Goal: Transaction & Acquisition: Purchase product/service

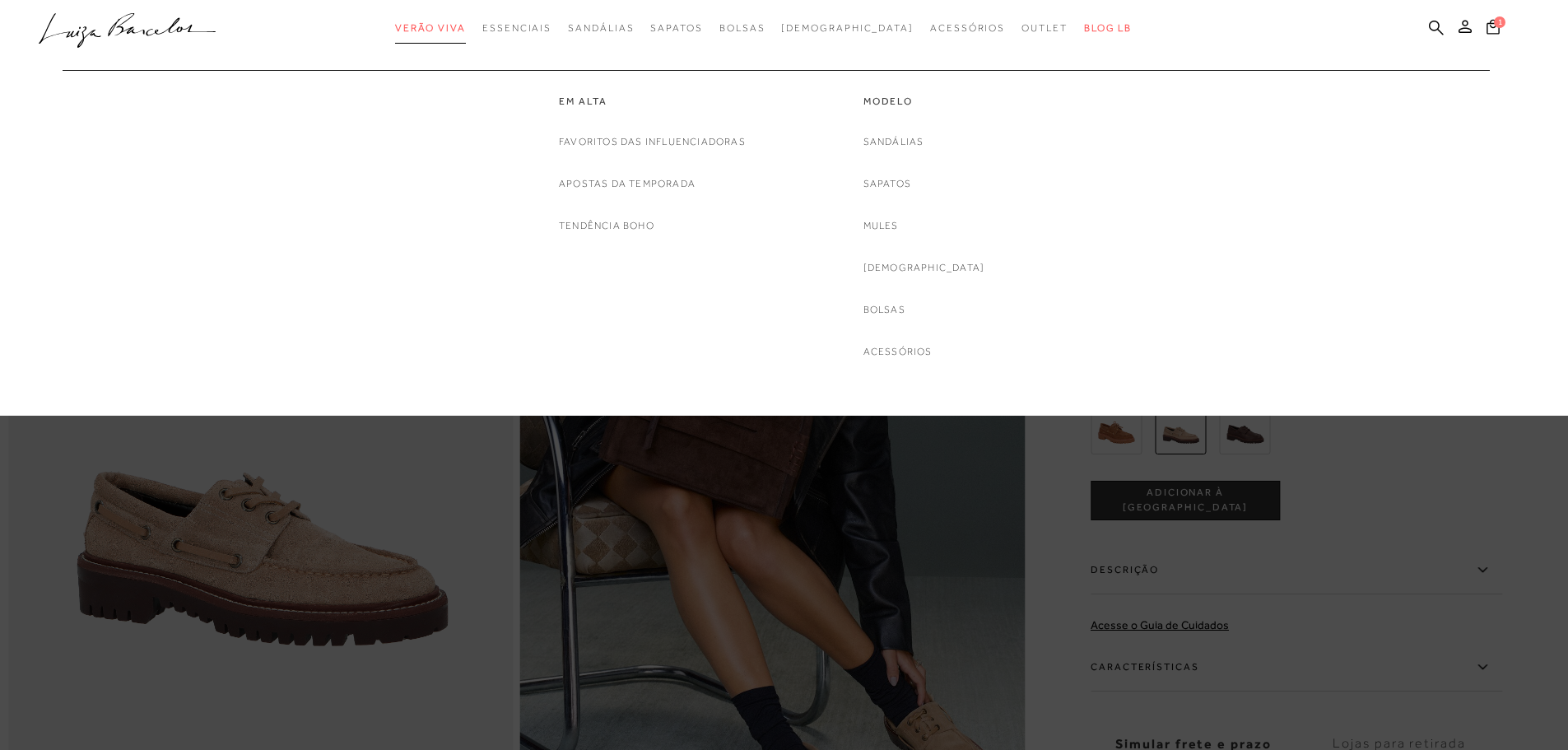
click at [466, 33] on span "Verão Viva" at bounding box center [430, 28] width 71 height 12
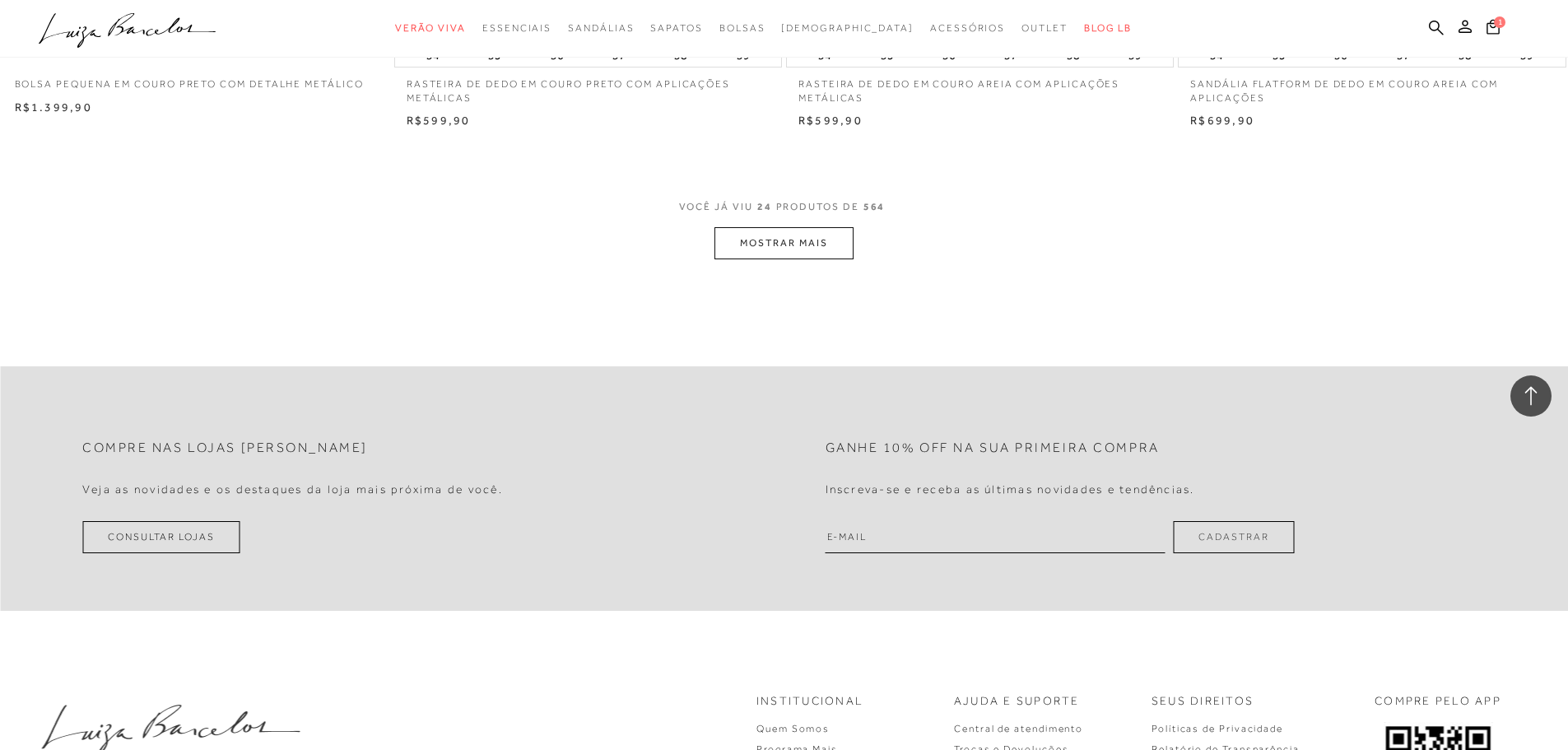
scroll to position [4117, 0]
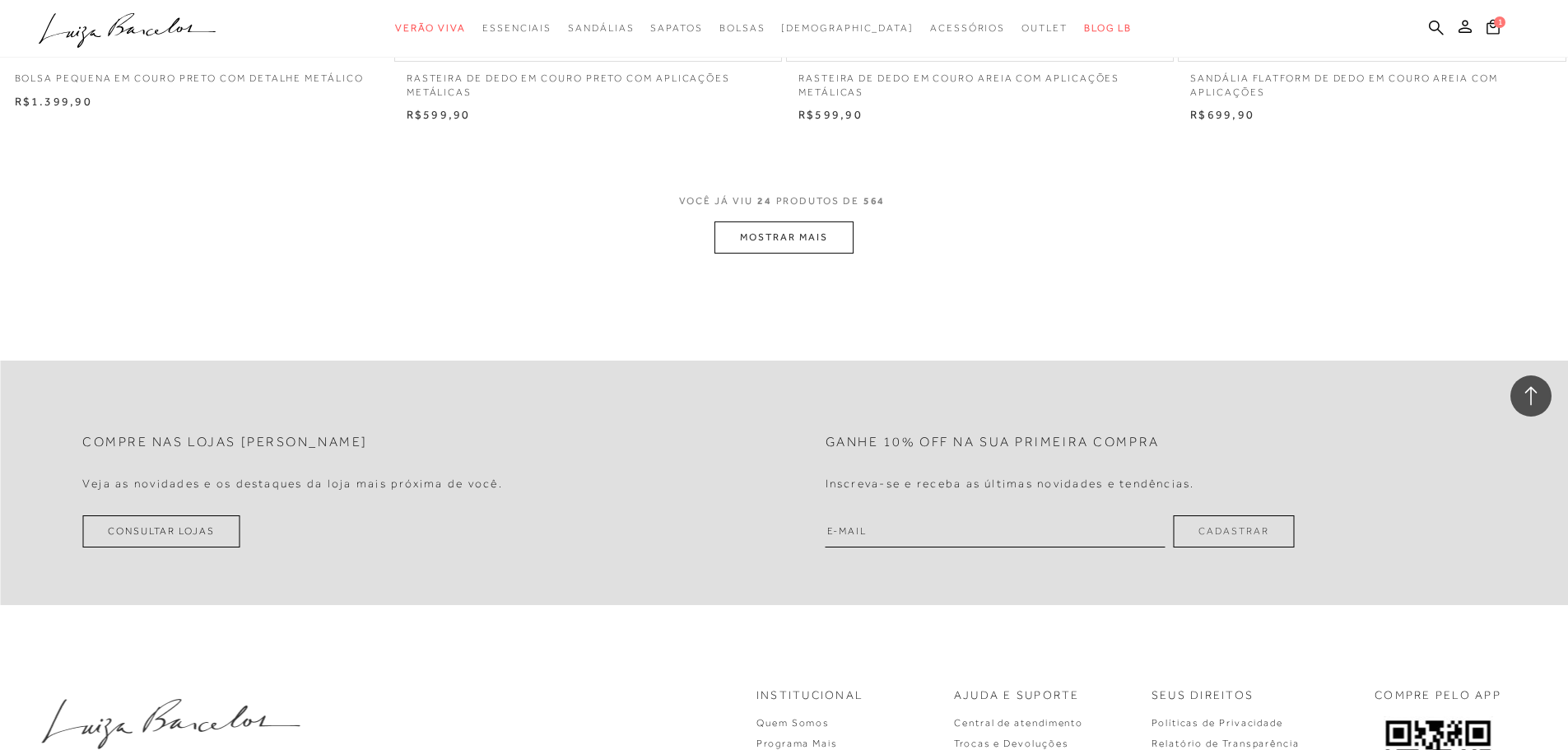
click at [825, 229] on button "MOSTRAR MAIS" at bounding box center [783, 238] width 138 height 32
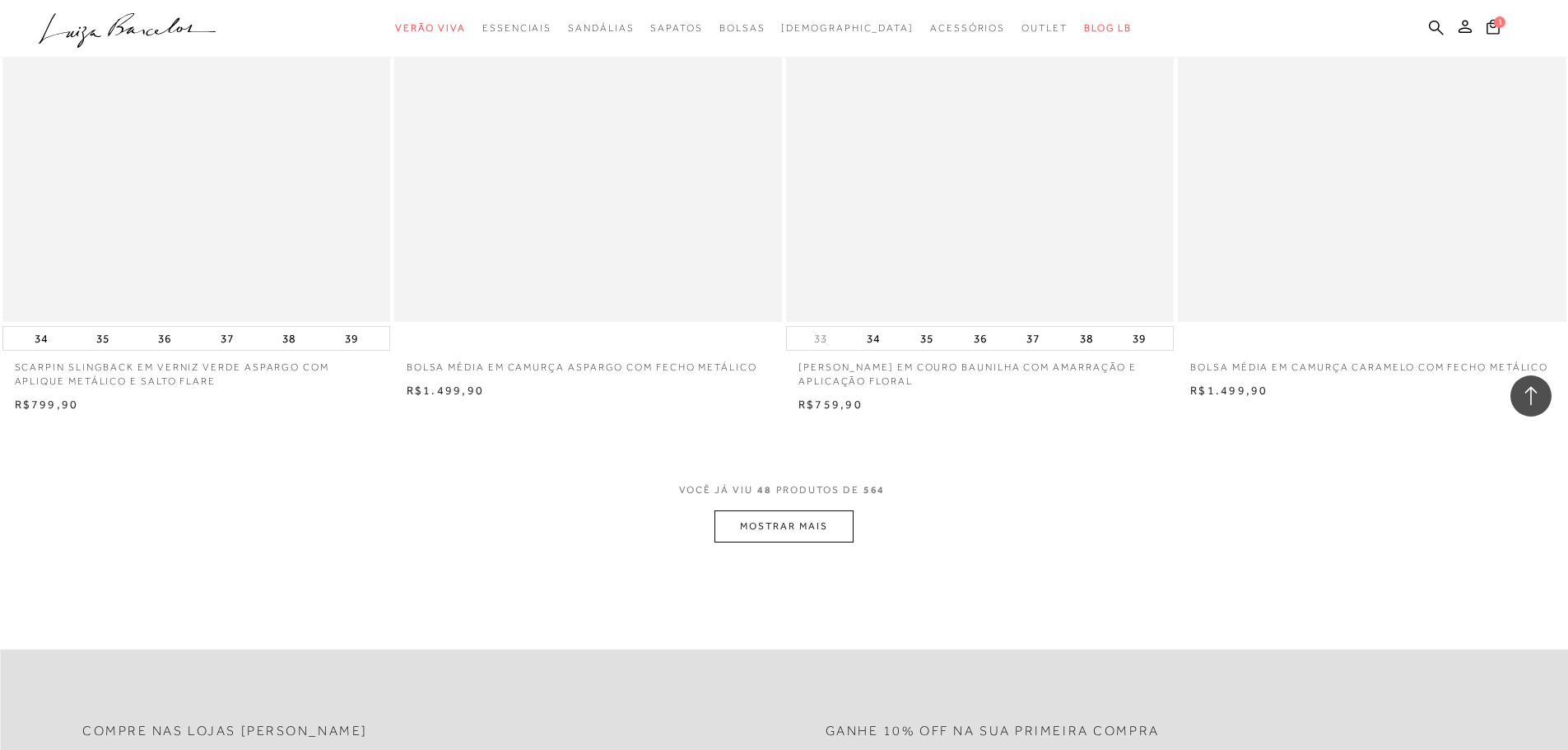
scroll to position [8152, 0]
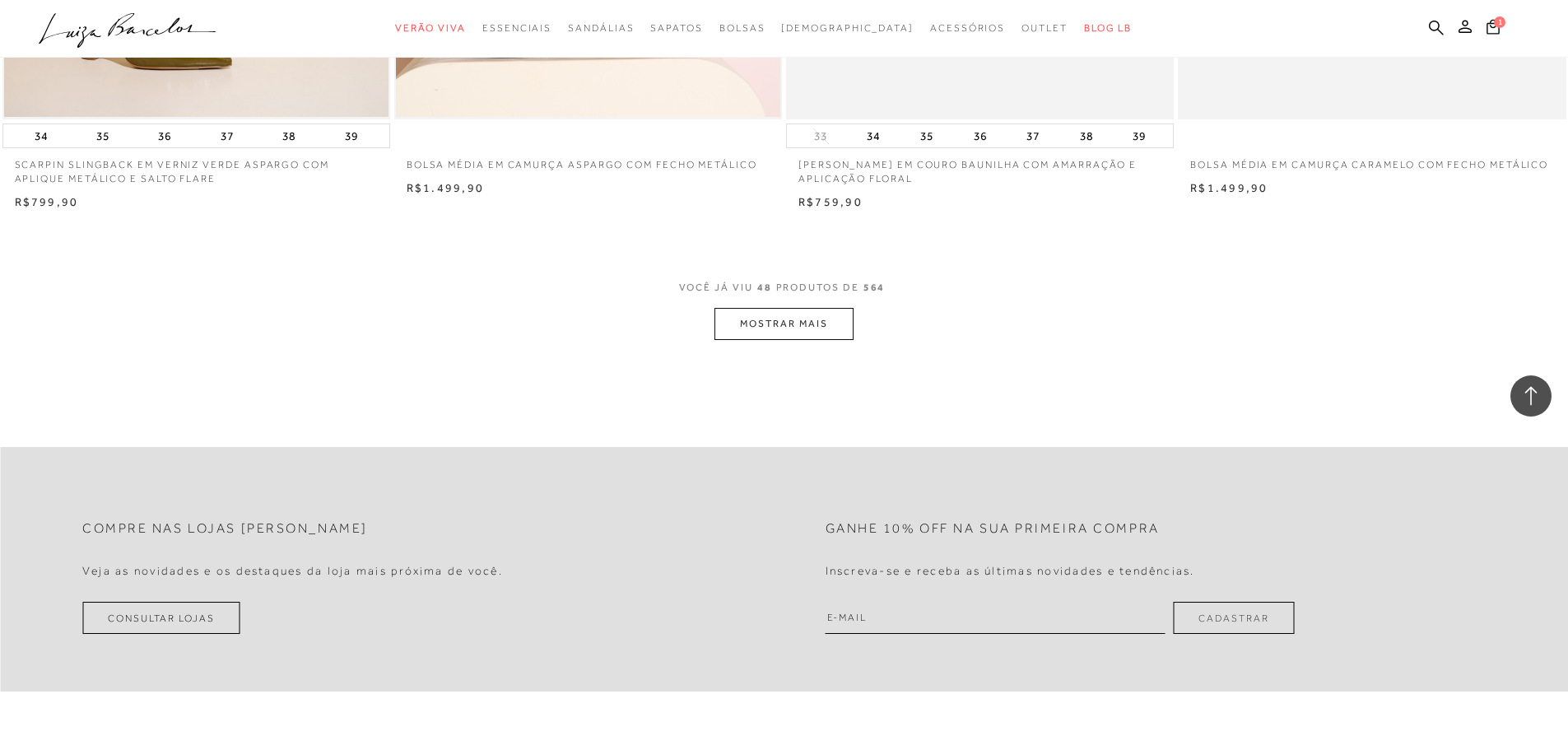
click at [854, 325] on div "VOCÊ JÁ VIU 48 PRODUTOS DE 564 MOSTRAR MAIS" at bounding box center [784, 309] width 1568 height 62
click at [843, 331] on button "MOSTRAR MAIS" at bounding box center [783, 324] width 138 height 32
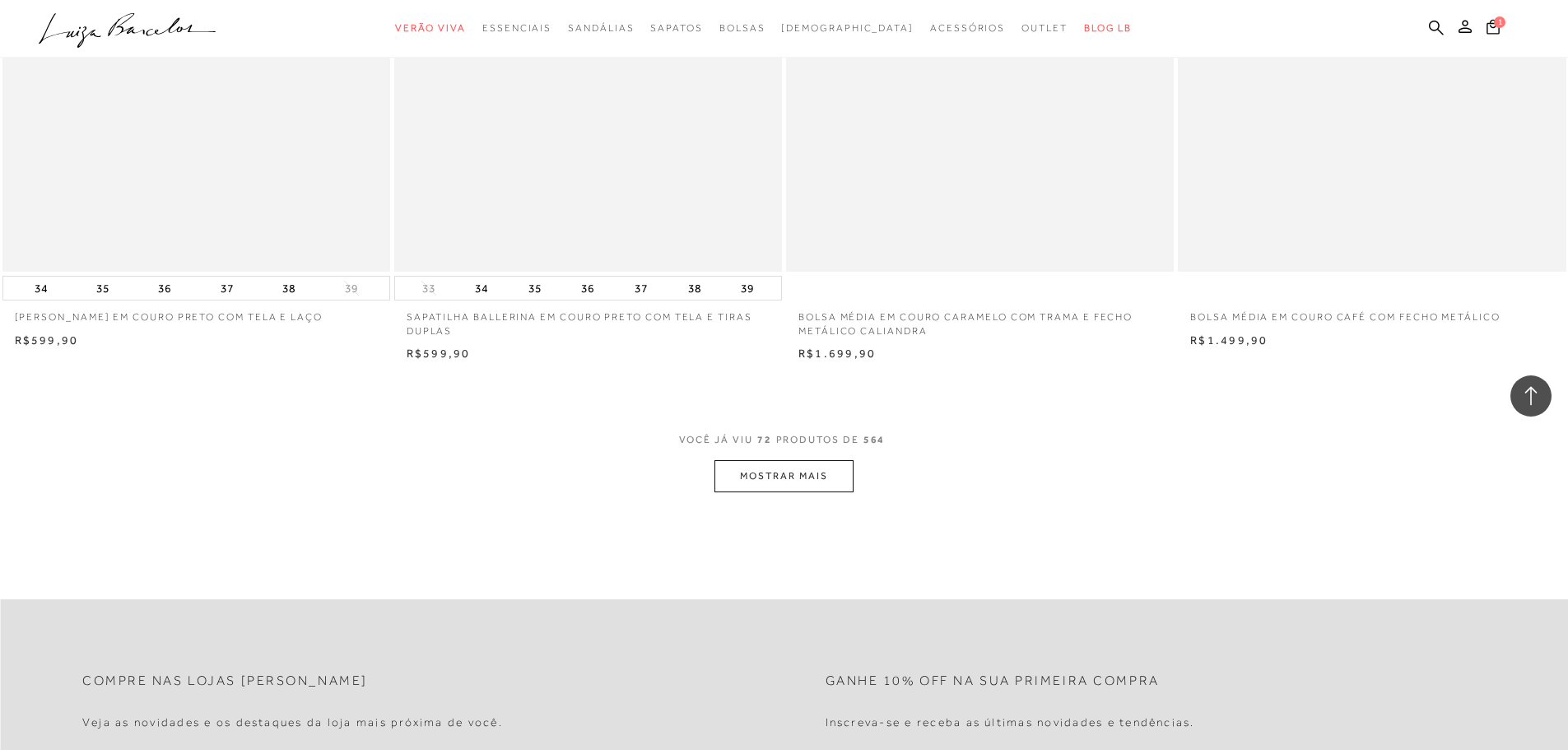
scroll to position [12352, 0]
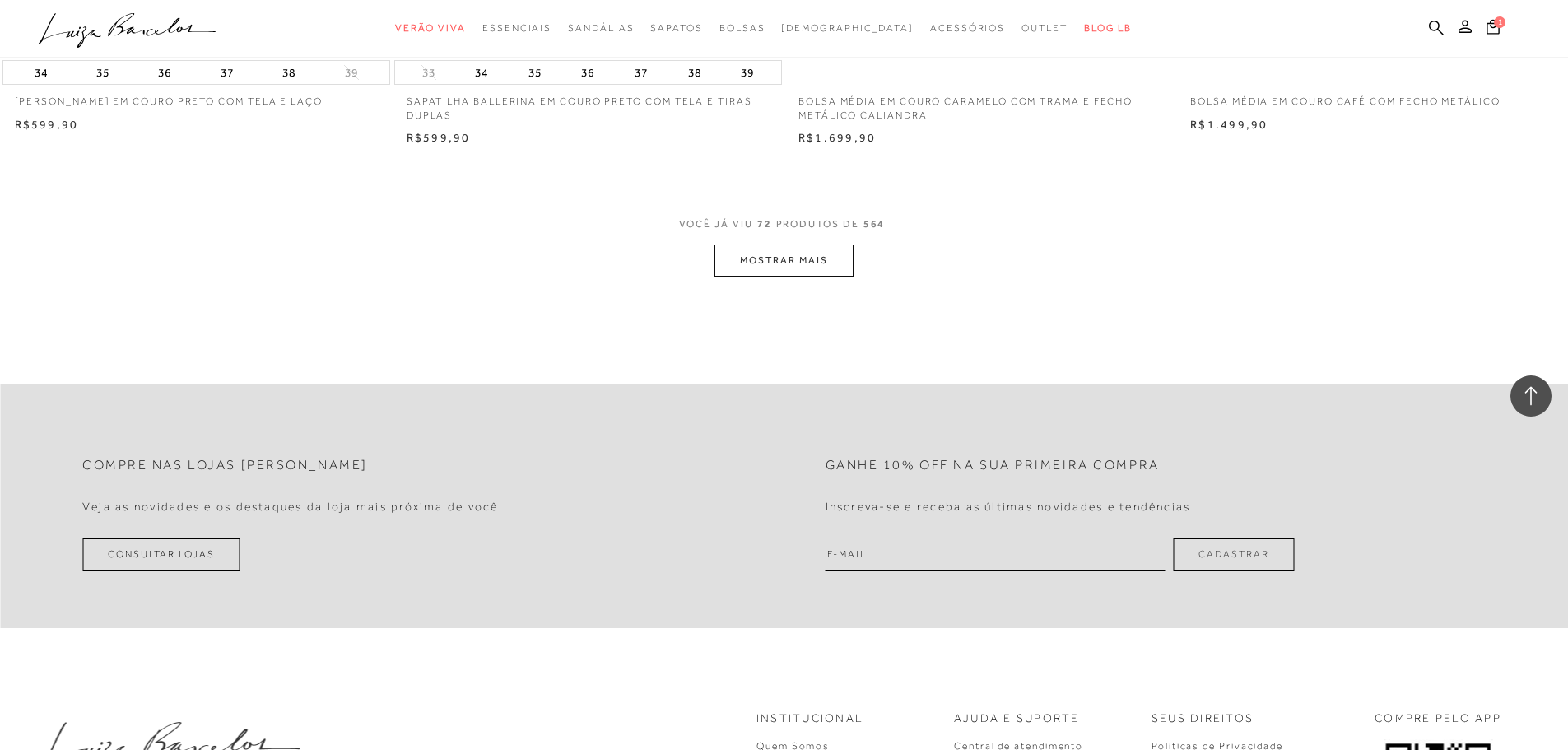
click at [839, 265] on button "MOSTRAR MAIS" at bounding box center [783, 260] width 138 height 32
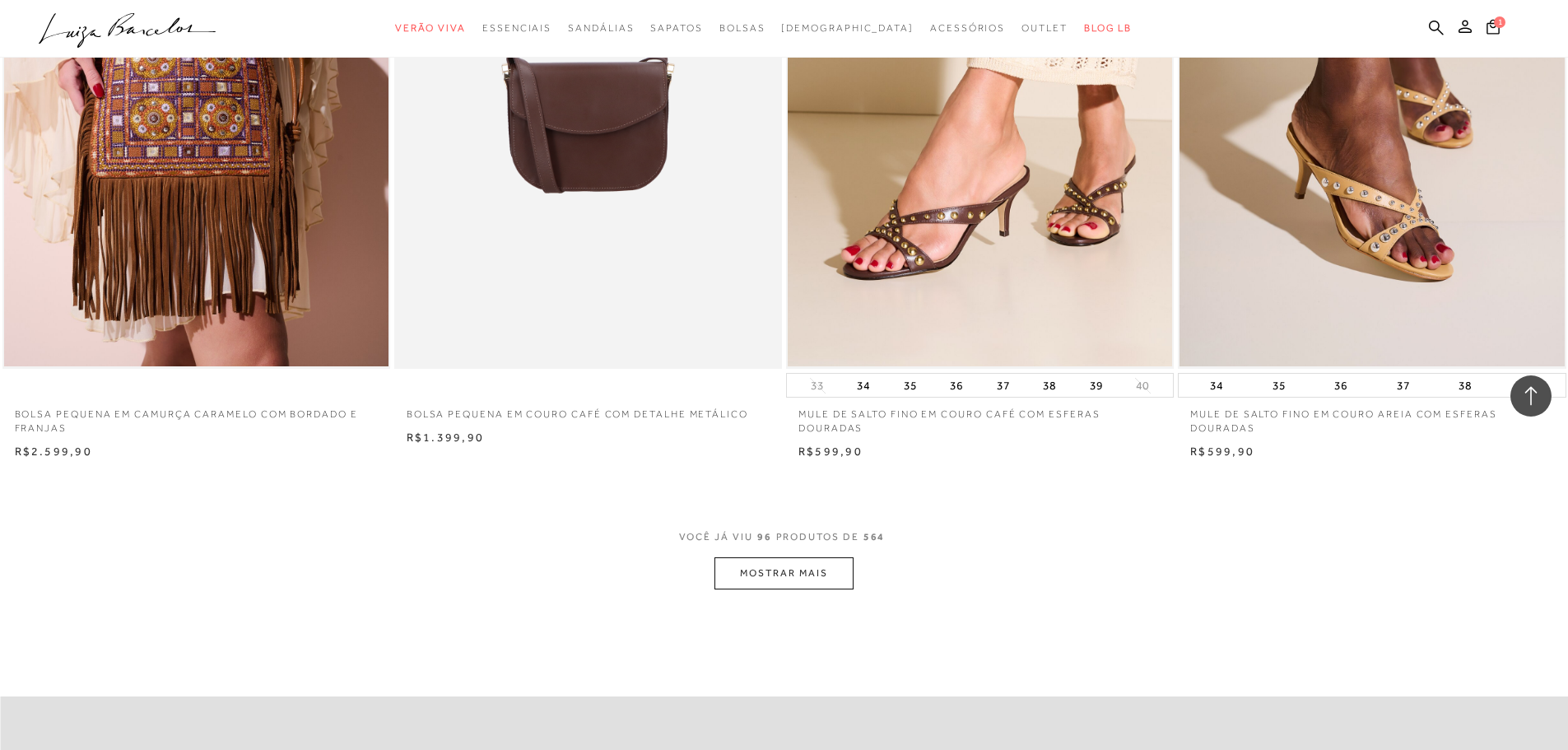
scroll to position [16386, 0]
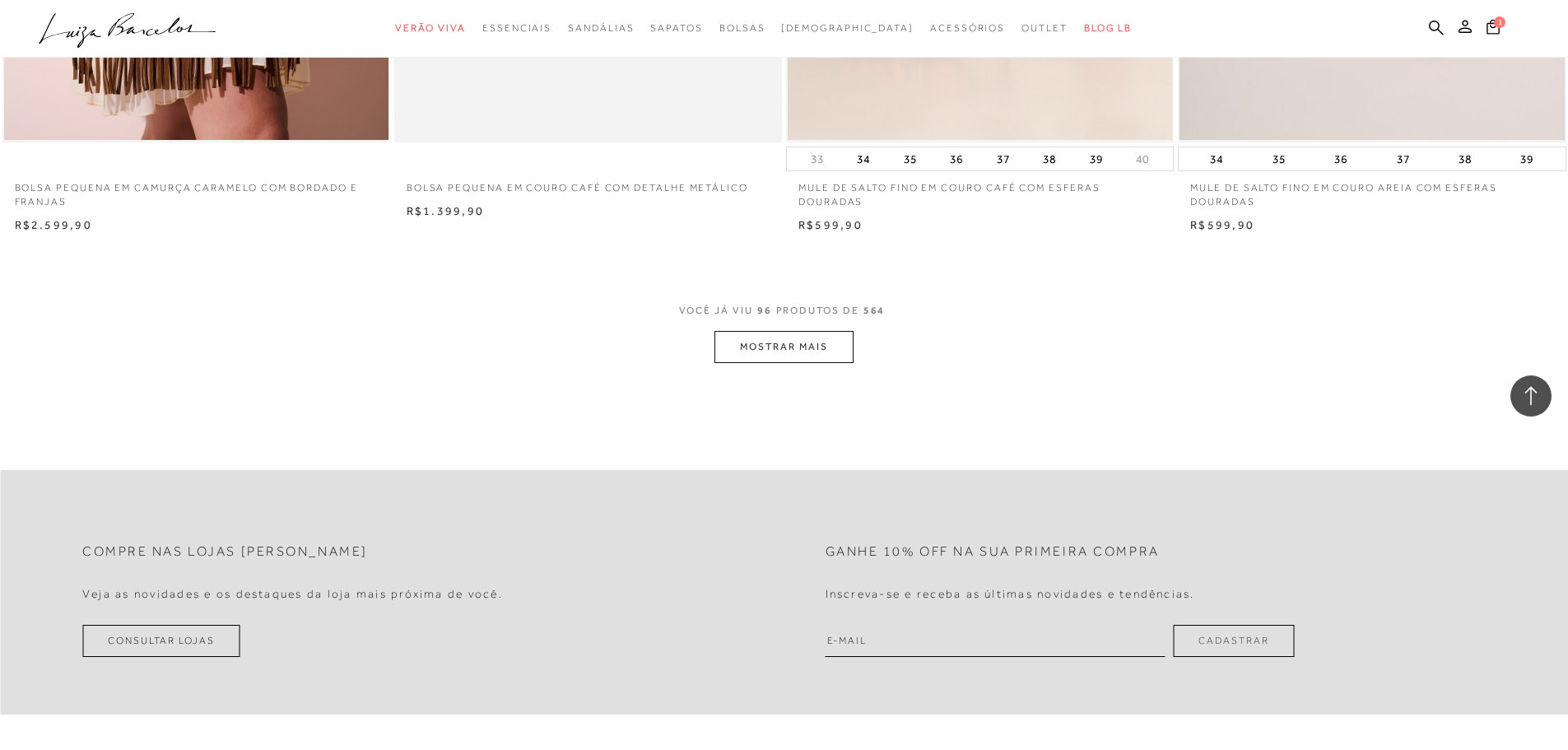
click at [826, 342] on button "MOSTRAR MAIS" at bounding box center [783, 347] width 138 height 32
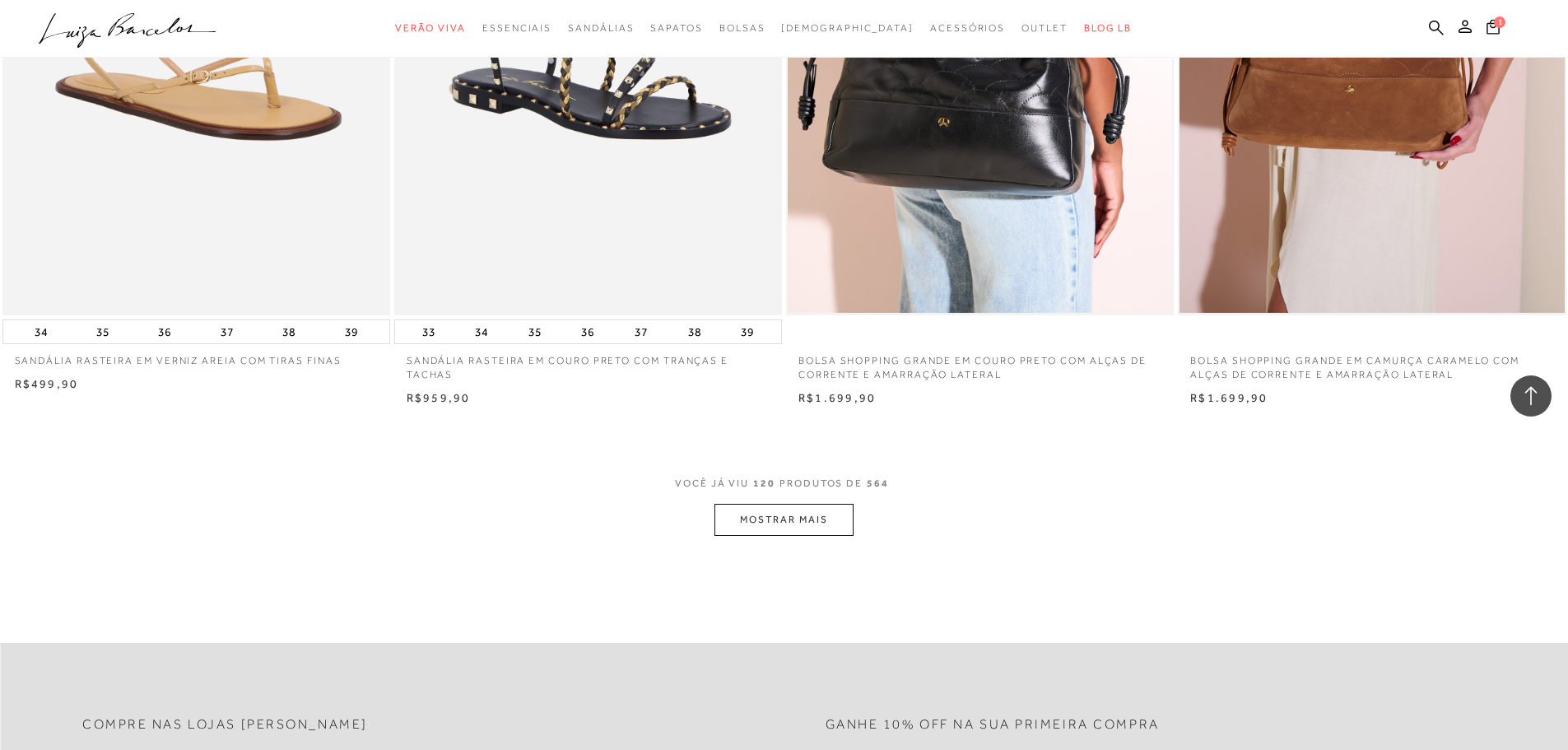
scroll to position [20339, 0]
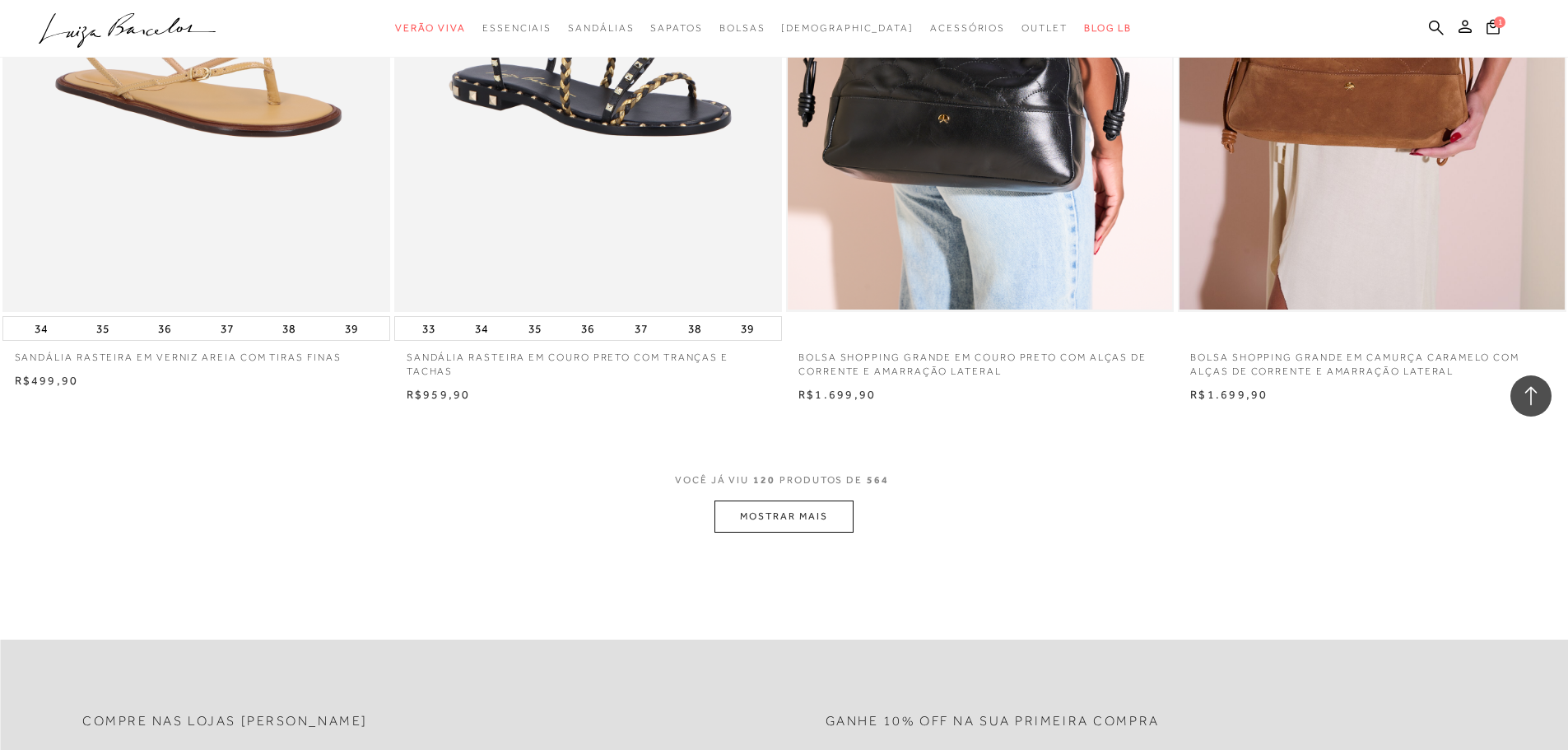
click at [776, 511] on button "MOSTRAR MAIS" at bounding box center [783, 516] width 138 height 32
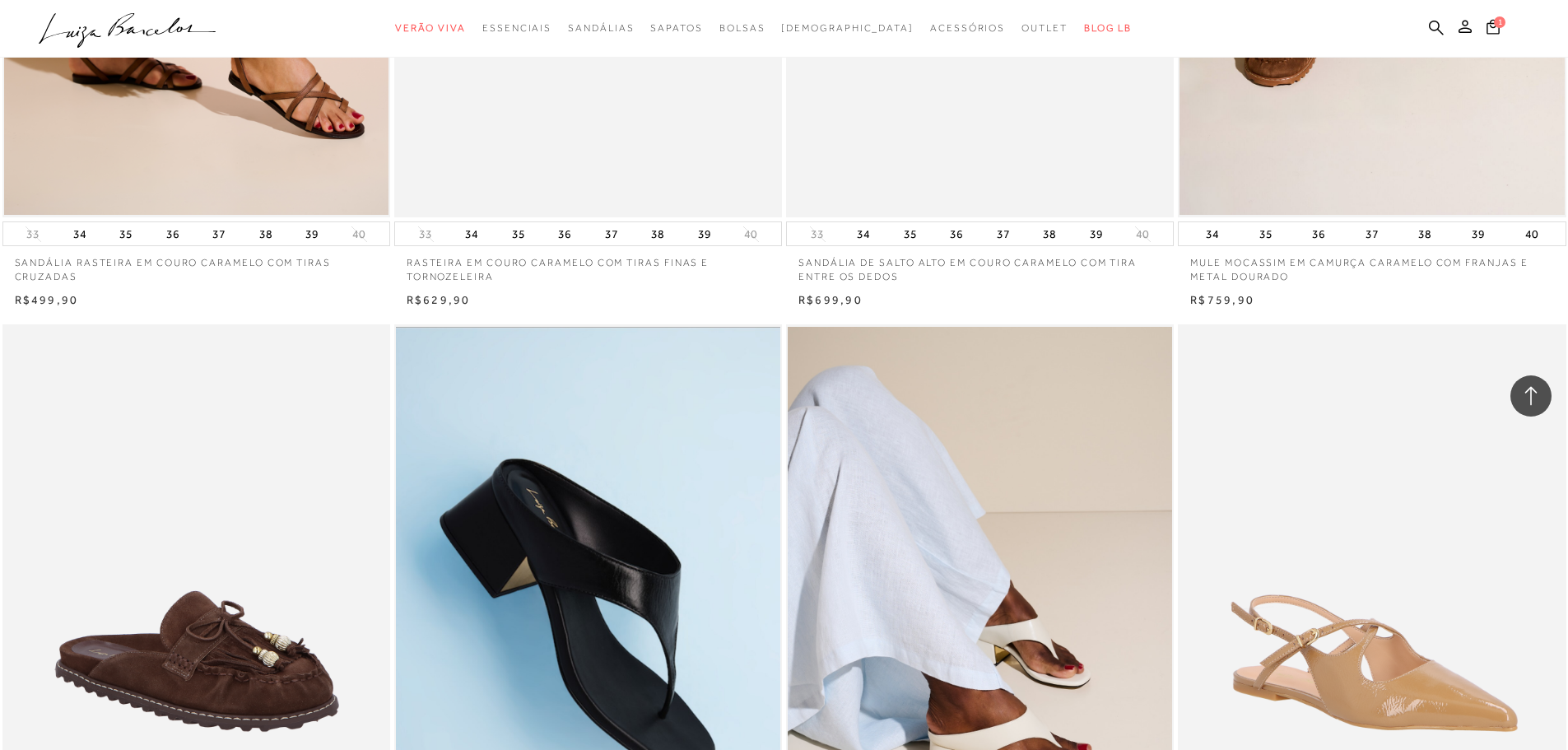
scroll to position [24373, 0]
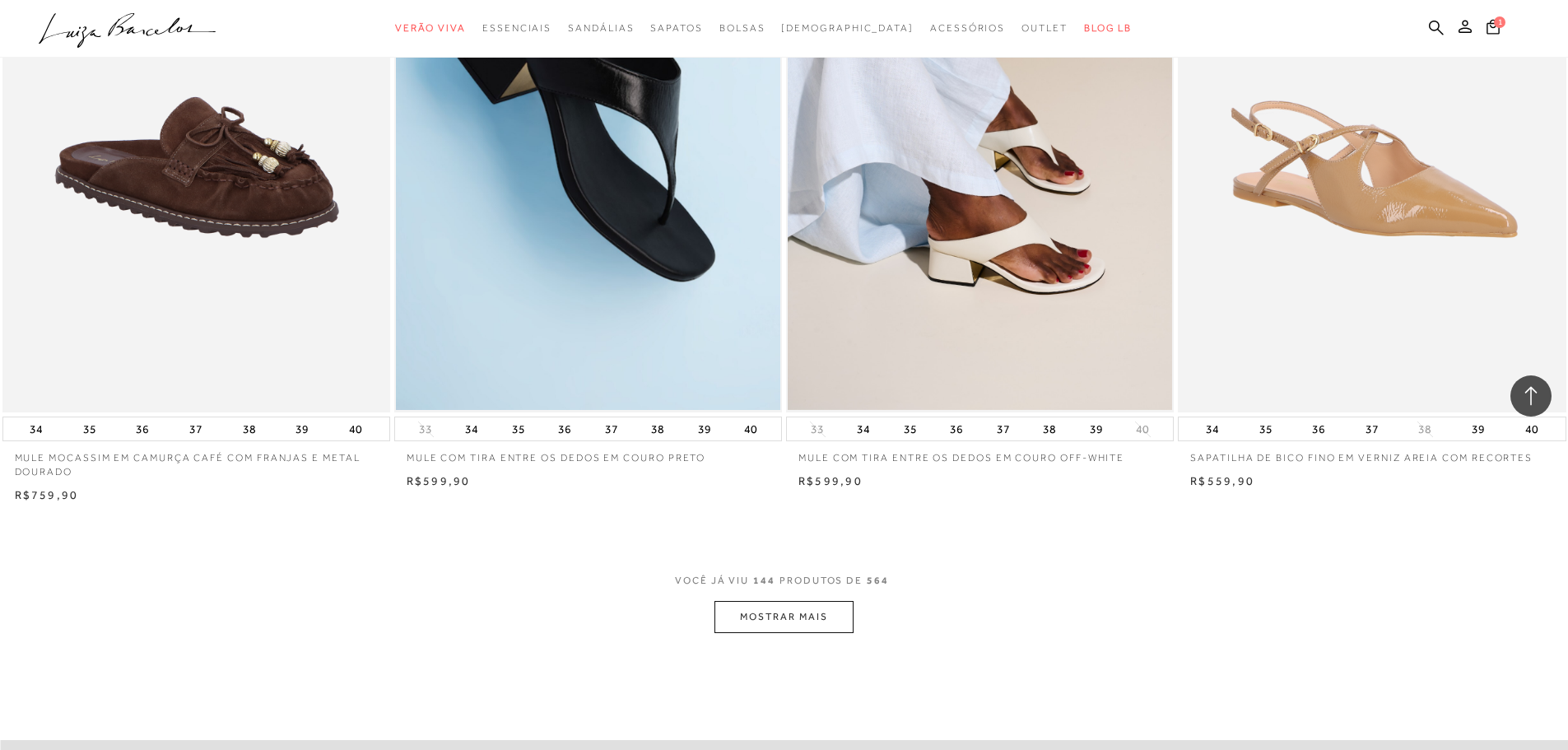
click at [828, 623] on button "MOSTRAR MAIS" at bounding box center [783, 617] width 138 height 32
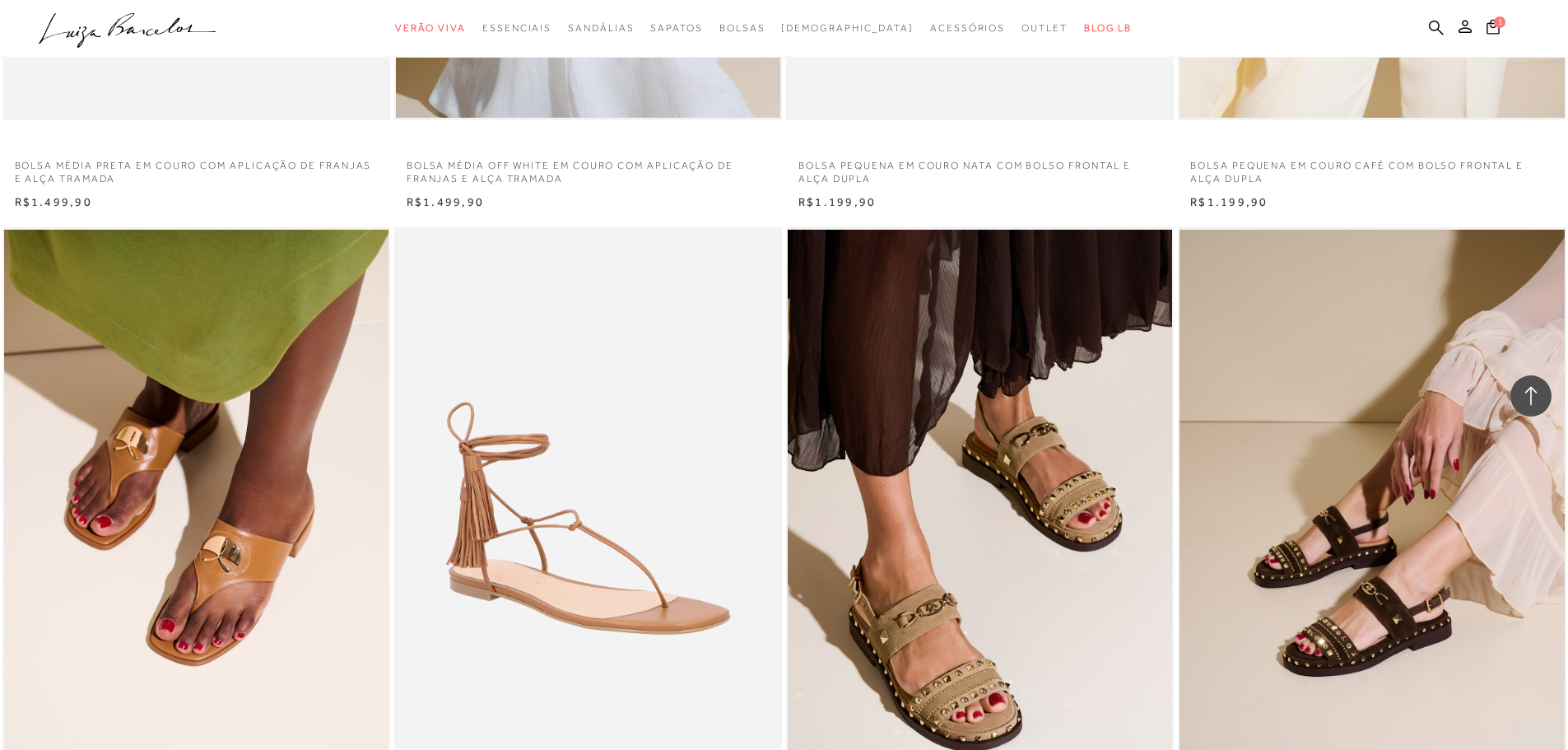
scroll to position [28490, 0]
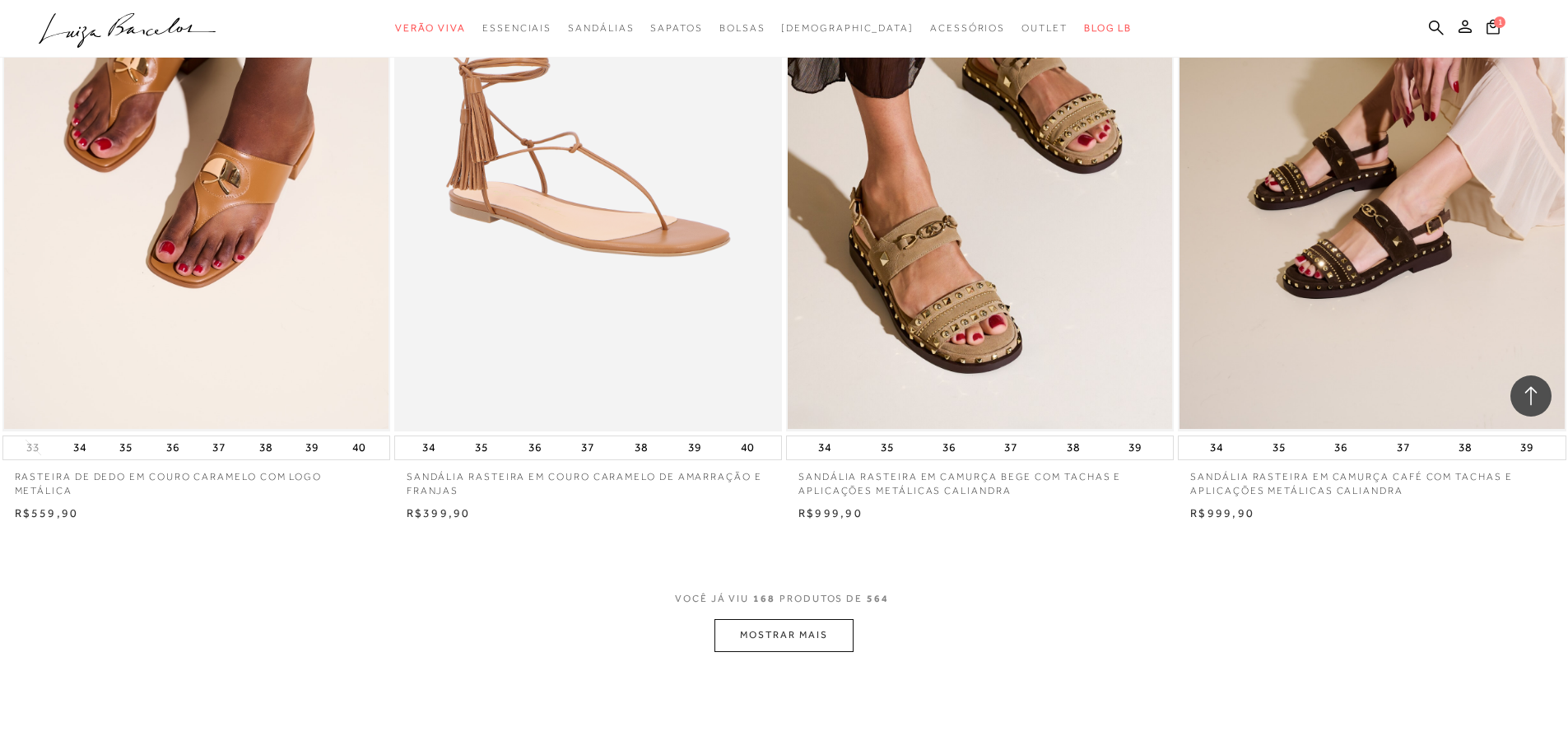
click at [835, 640] on button "MOSTRAR MAIS" at bounding box center [783, 635] width 138 height 32
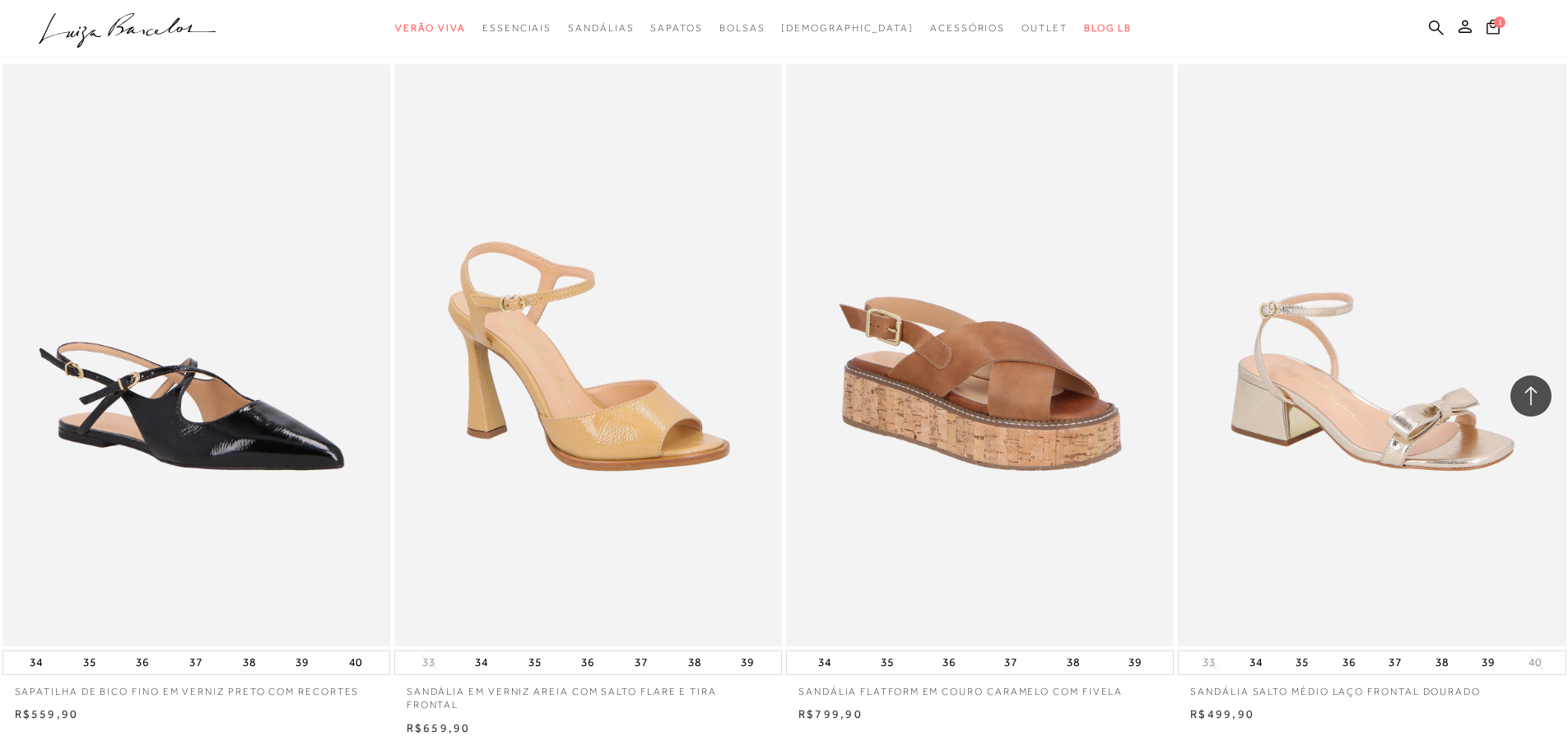
scroll to position [32936, 0]
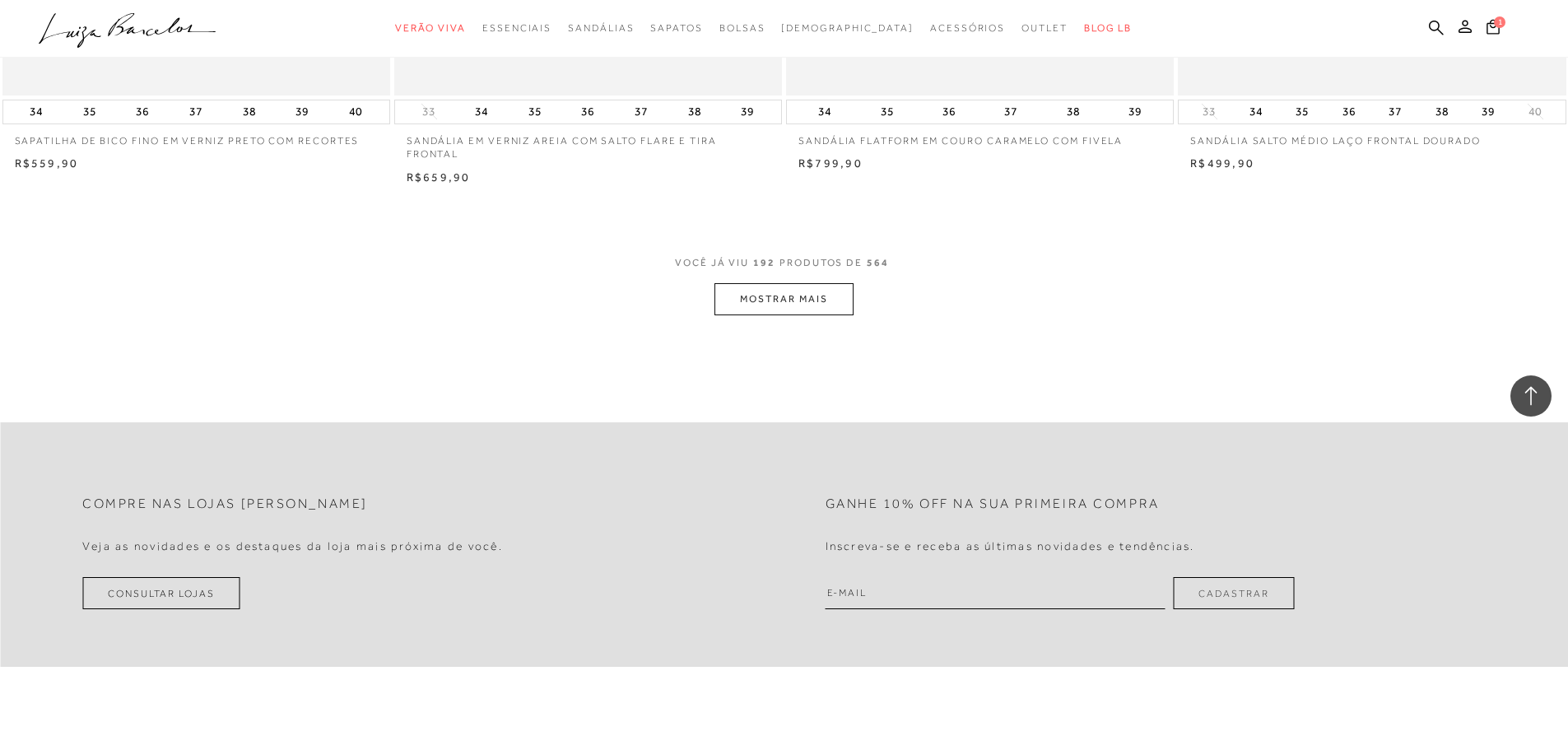
click at [826, 306] on button "MOSTRAR MAIS" at bounding box center [783, 299] width 138 height 32
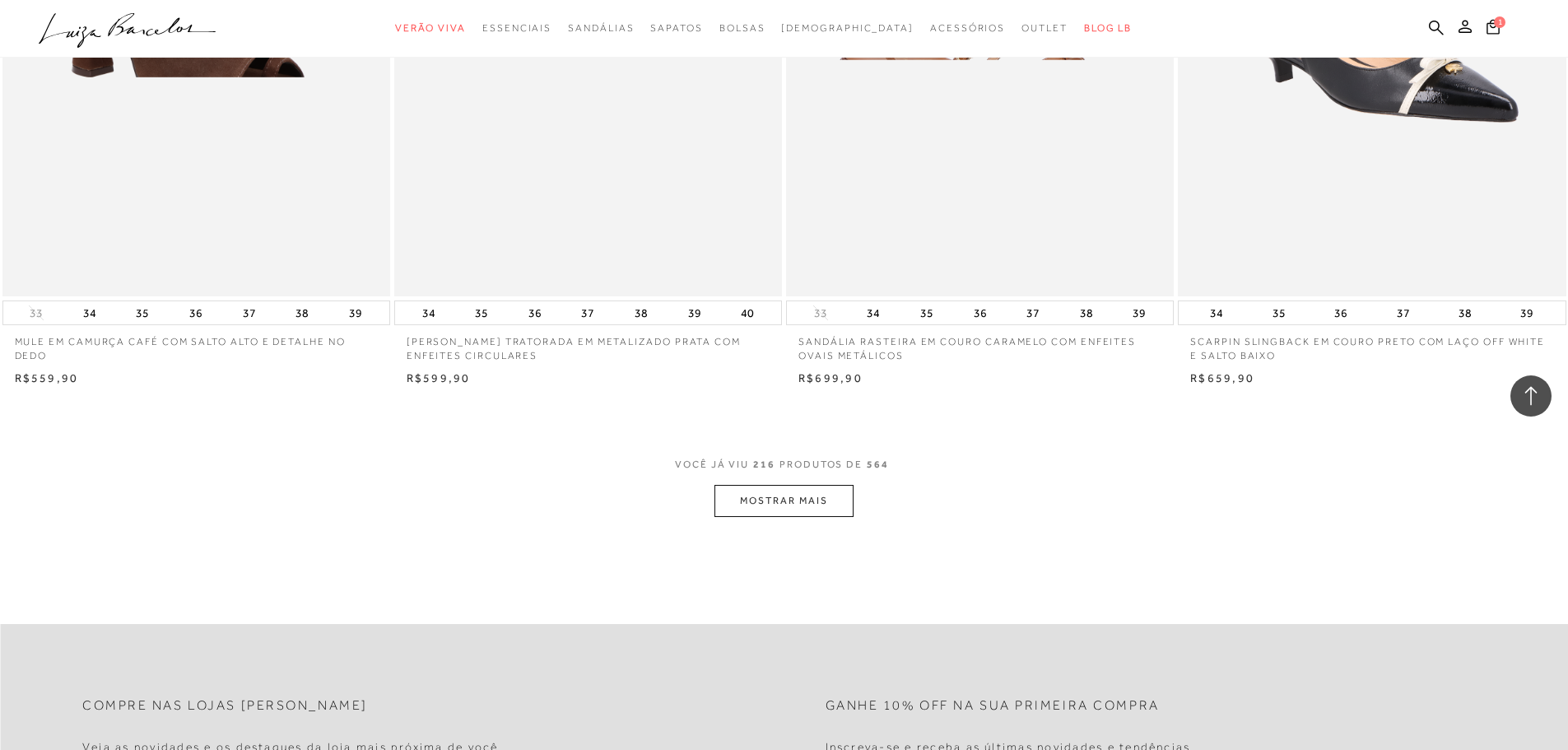
scroll to position [37136, 0]
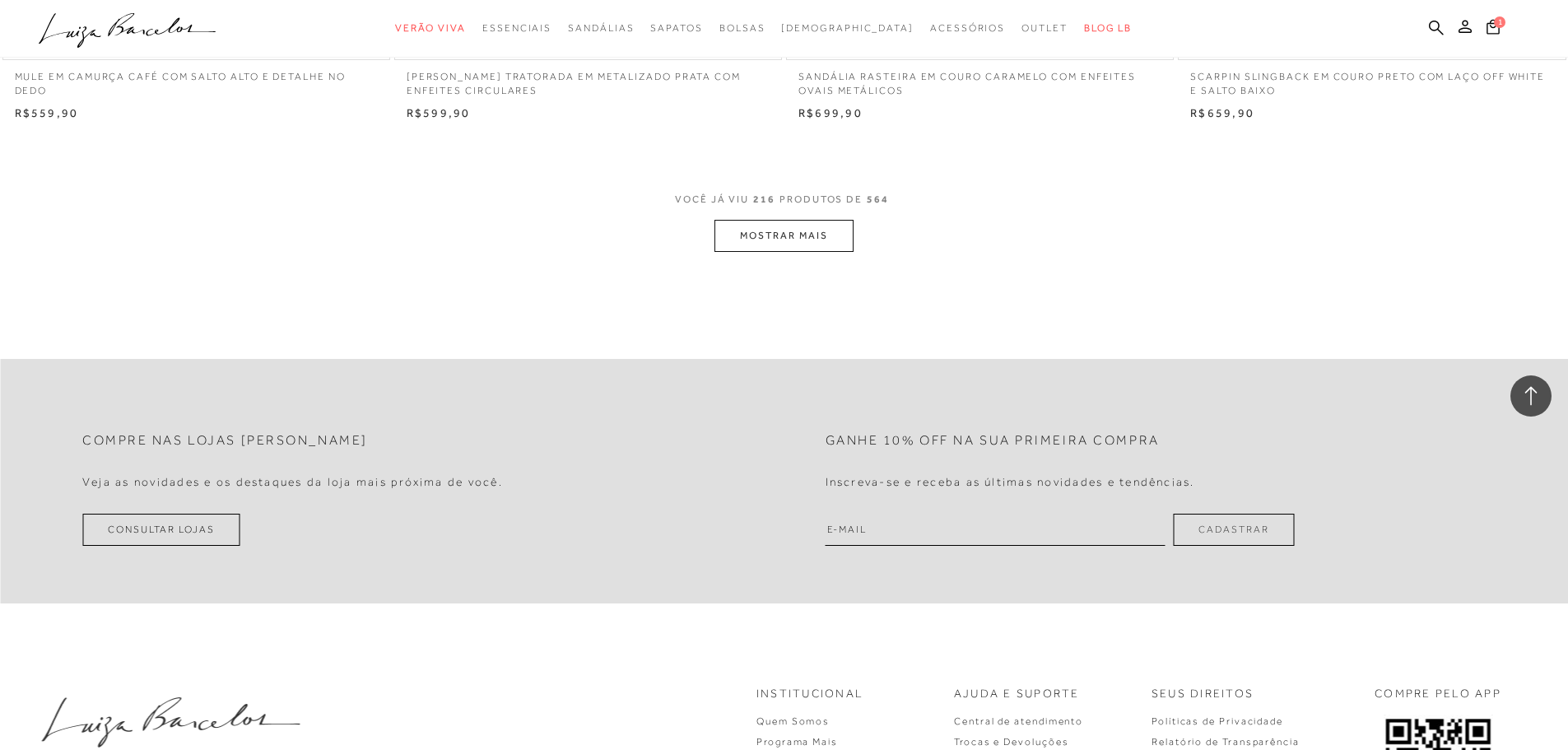
click at [836, 252] on button "MOSTRAR MAIS" at bounding box center [783, 236] width 138 height 32
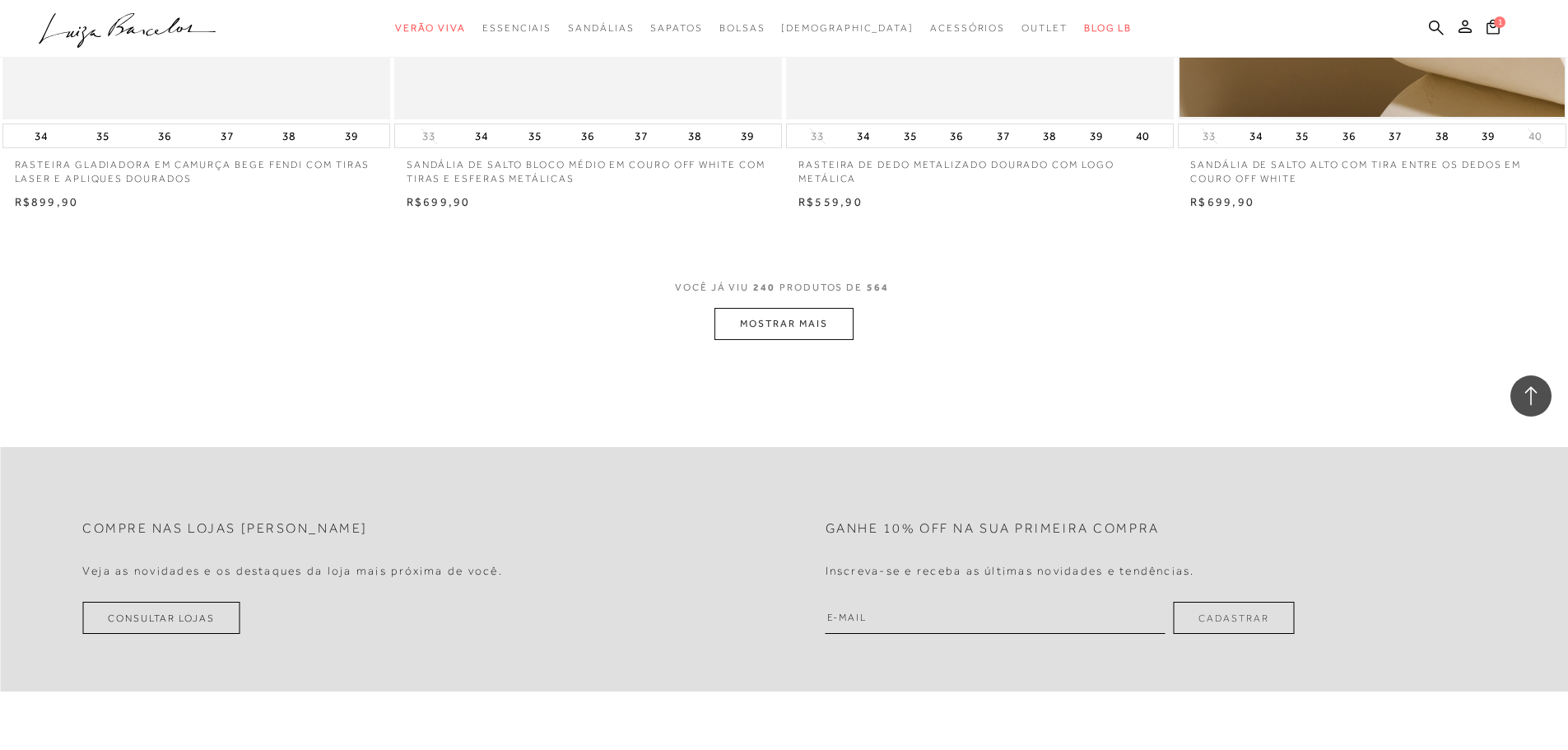
scroll to position [41170, 0]
click at [755, 322] on button "MOSTRAR MAIS" at bounding box center [783, 322] width 138 height 32
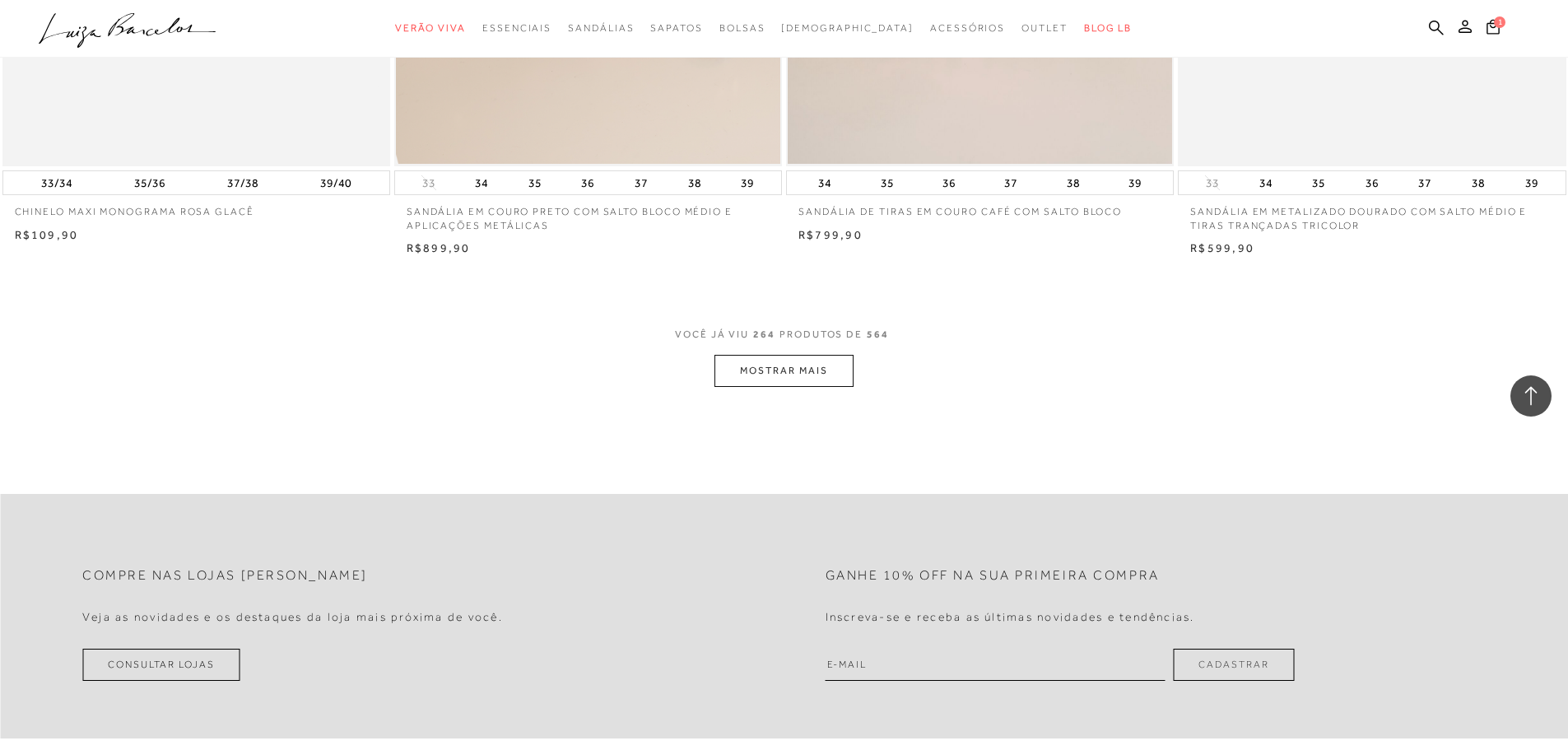
scroll to position [45288, 0]
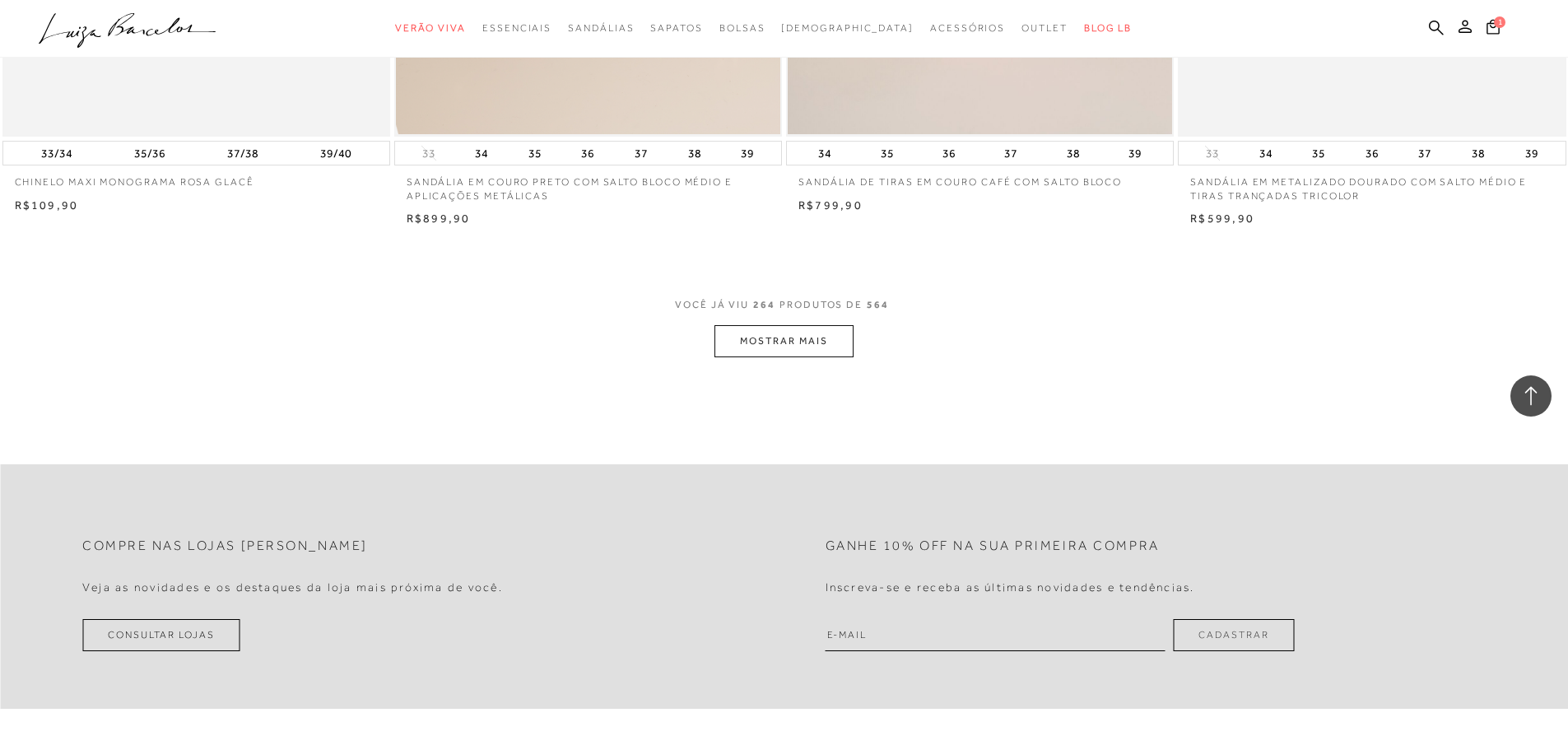
click at [834, 355] on button "MOSTRAR MAIS" at bounding box center [783, 342] width 138 height 32
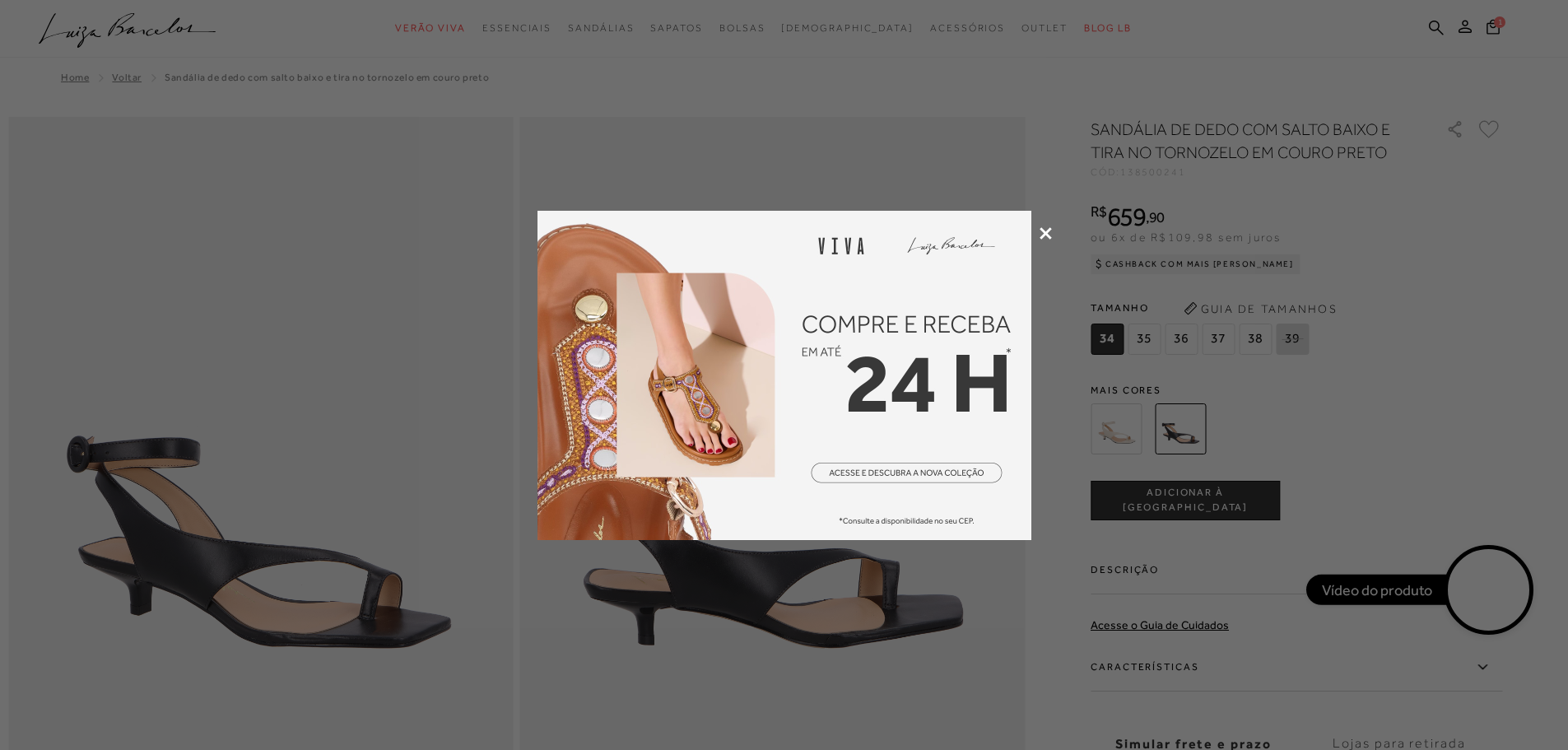
click at [1040, 239] on icon at bounding box center [1045, 234] width 13 height 13
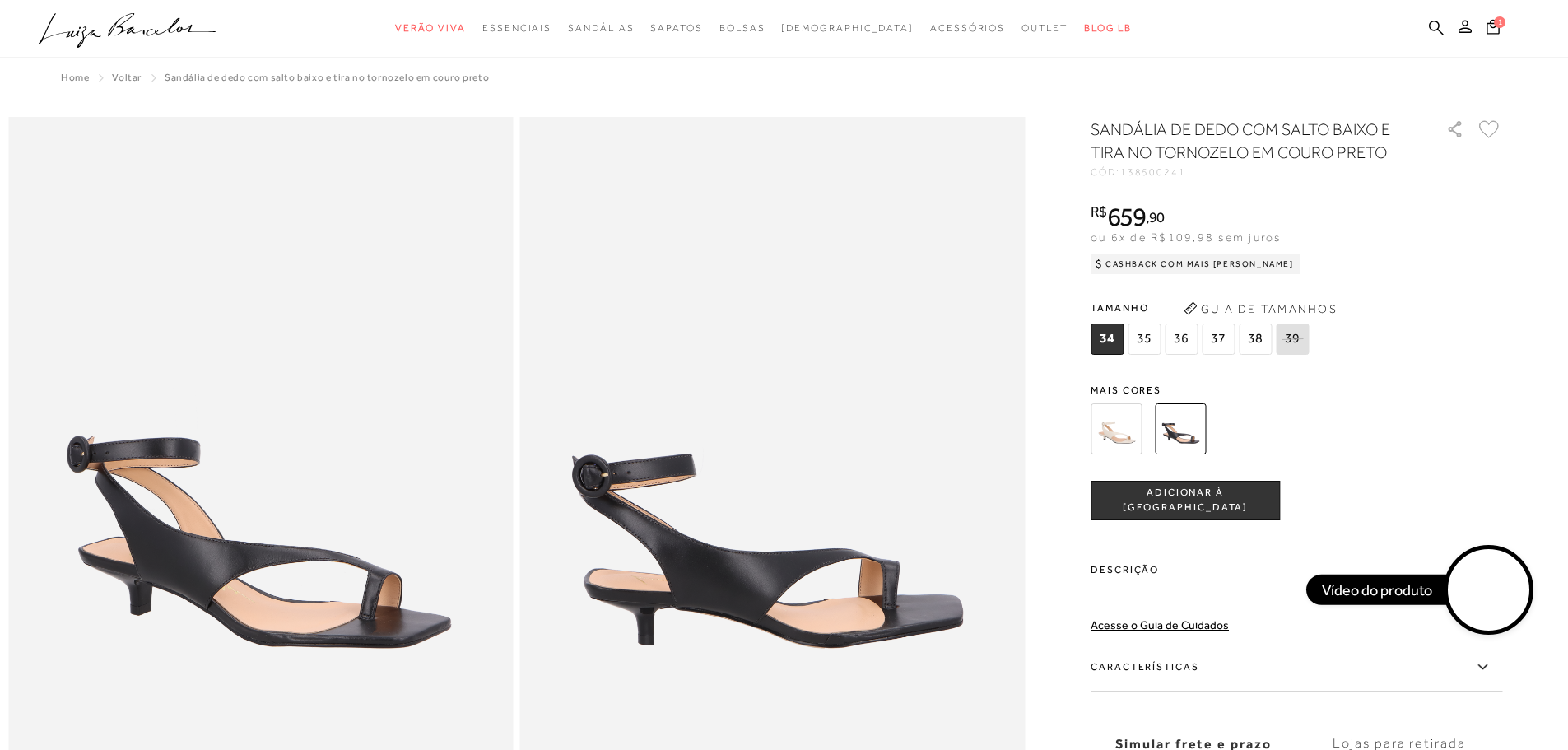
click at [1111, 433] on img at bounding box center [1115, 429] width 51 height 51
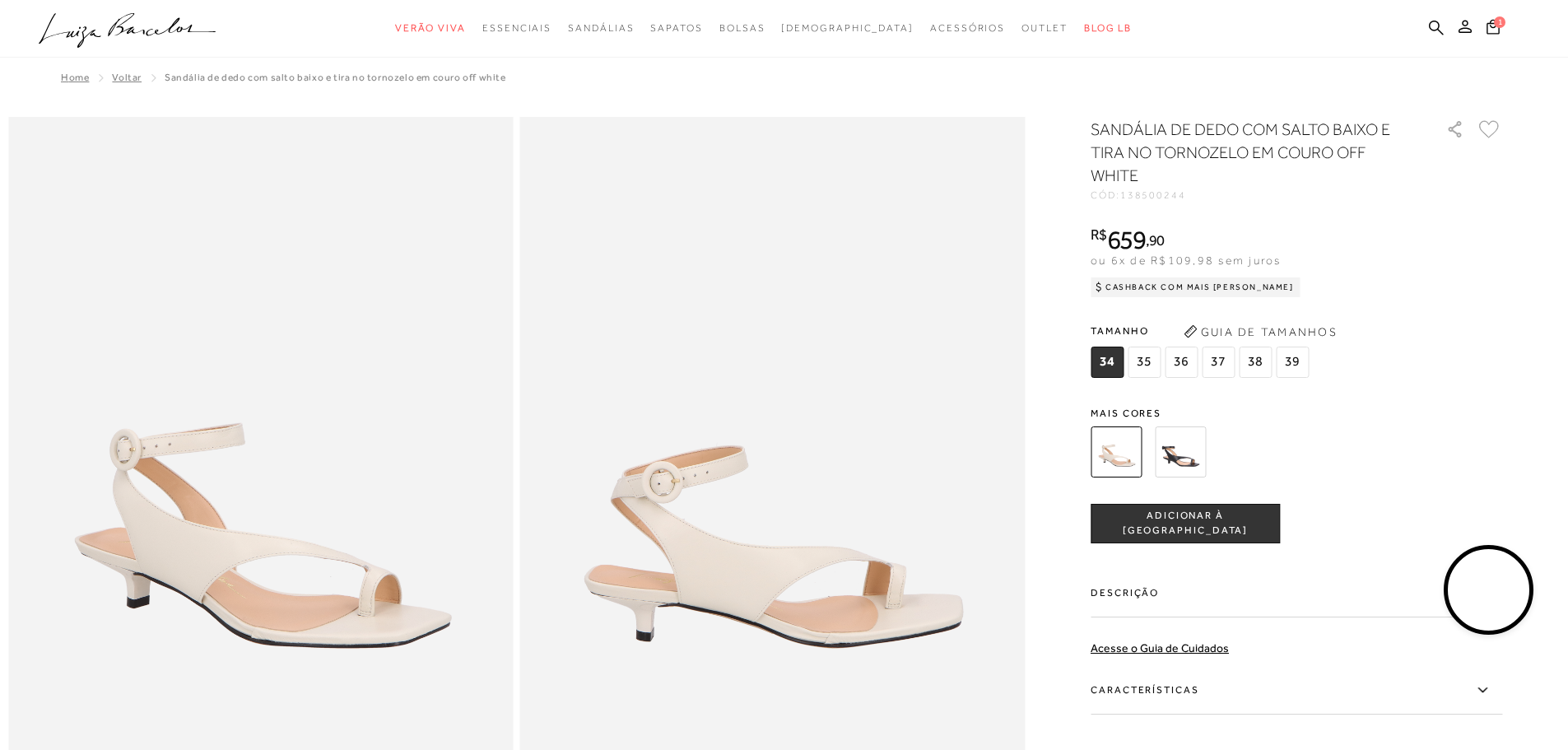
click at [1186, 357] on span "36" at bounding box center [1181, 362] width 33 height 31
click at [1206, 528] on span "ADICIONAR À [GEOGRAPHIC_DATA]" at bounding box center [1185, 523] width 187 height 28
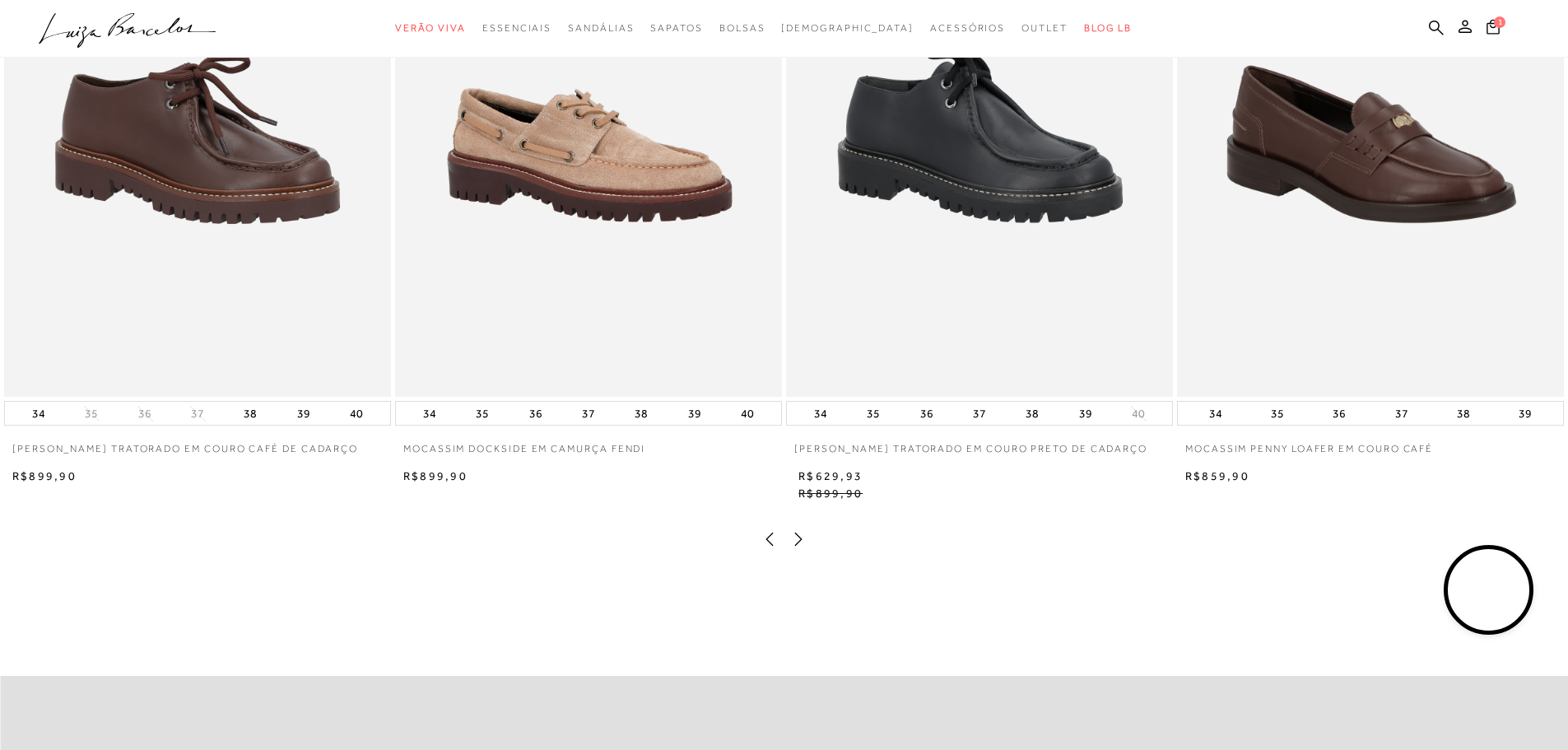
scroll to position [2882, 0]
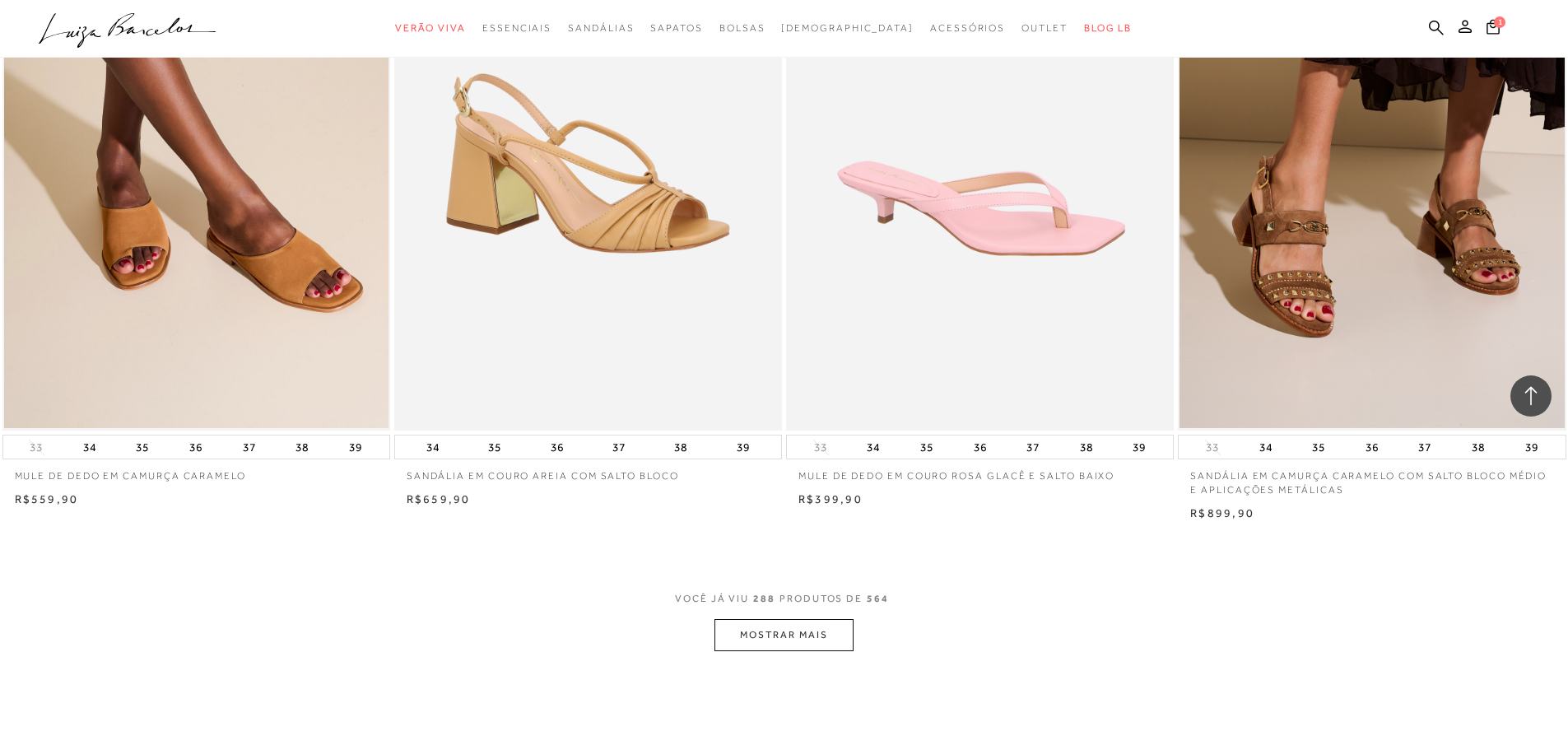
scroll to position [49158, 0]
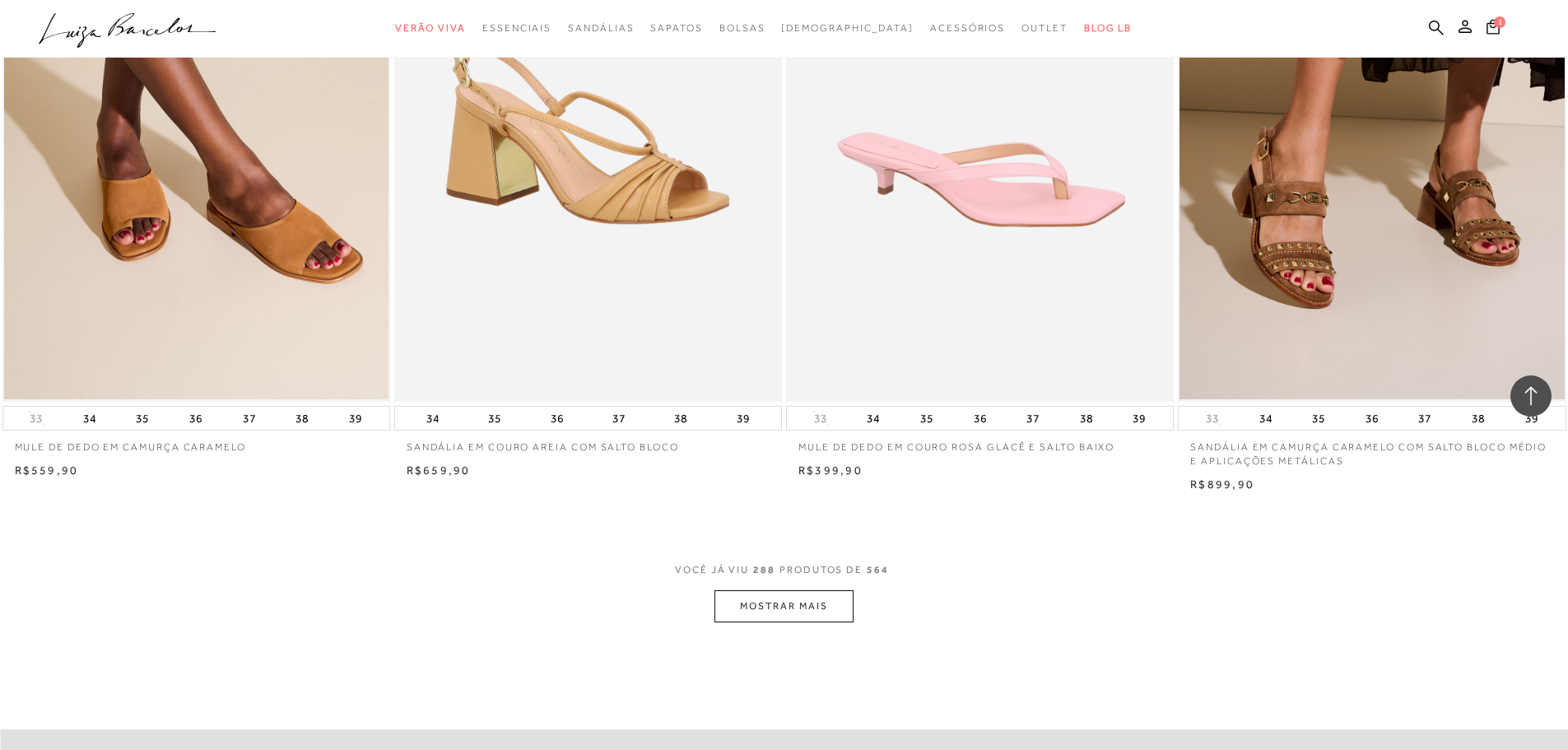
click at [838, 623] on button "MOSTRAR MAIS" at bounding box center [783, 606] width 138 height 32
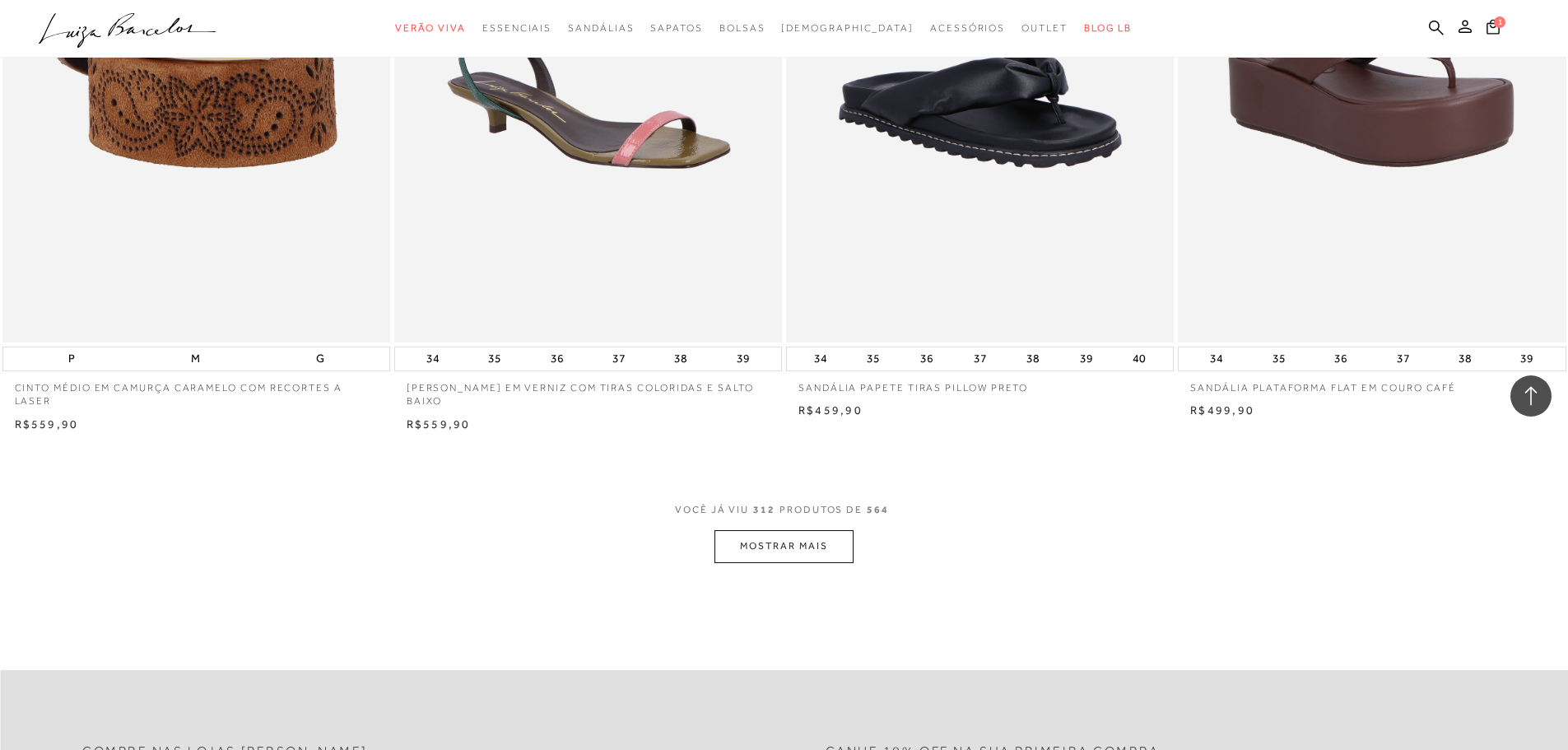
scroll to position [53357, 0]
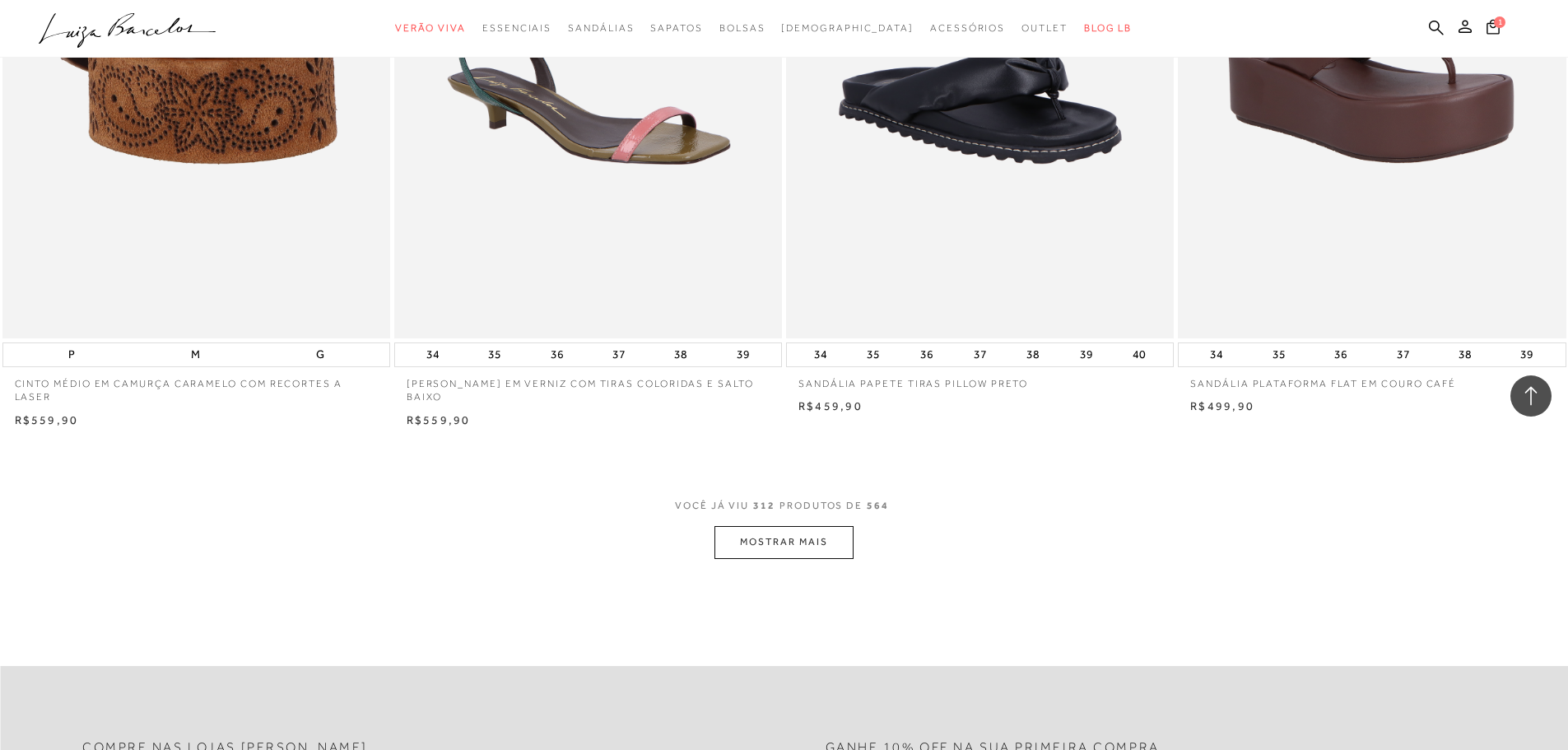
click at [840, 557] on button "MOSTRAR MAIS" at bounding box center [783, 542] width 138 height 32
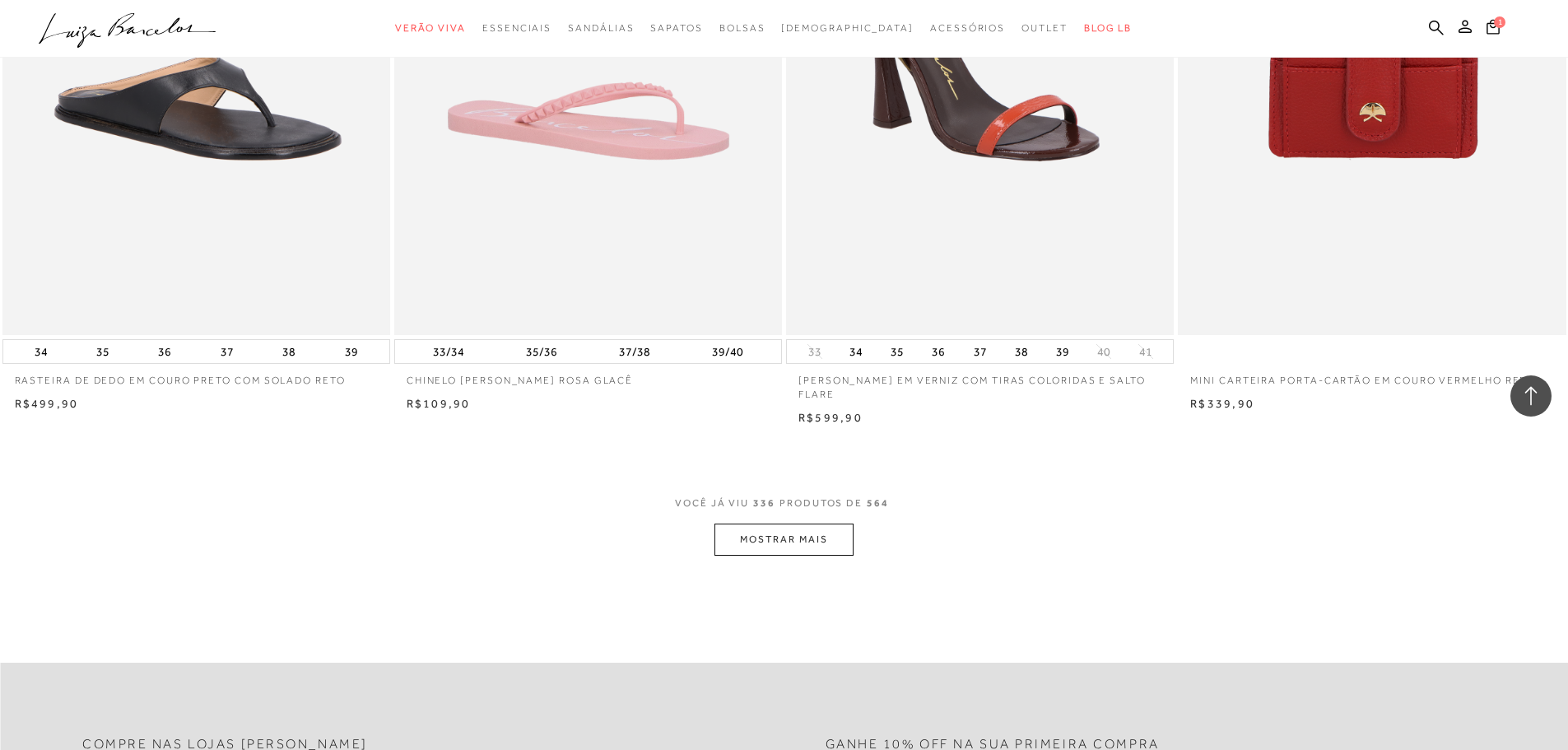
scroll to position [57475, 0]
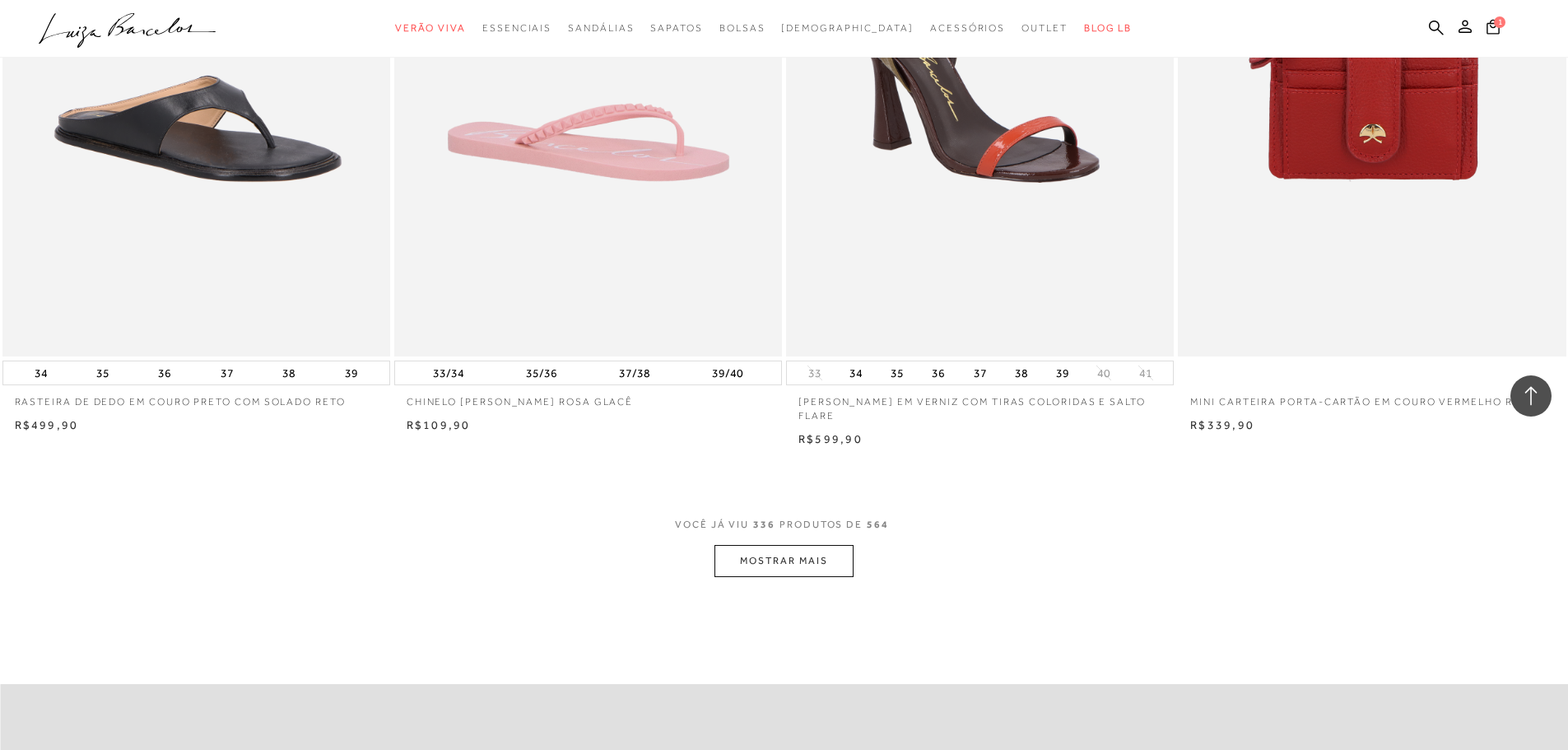
click at [807, 573] on button "MOSTRAR MAIS" at bounding box center [783, 561] width 138 height 32
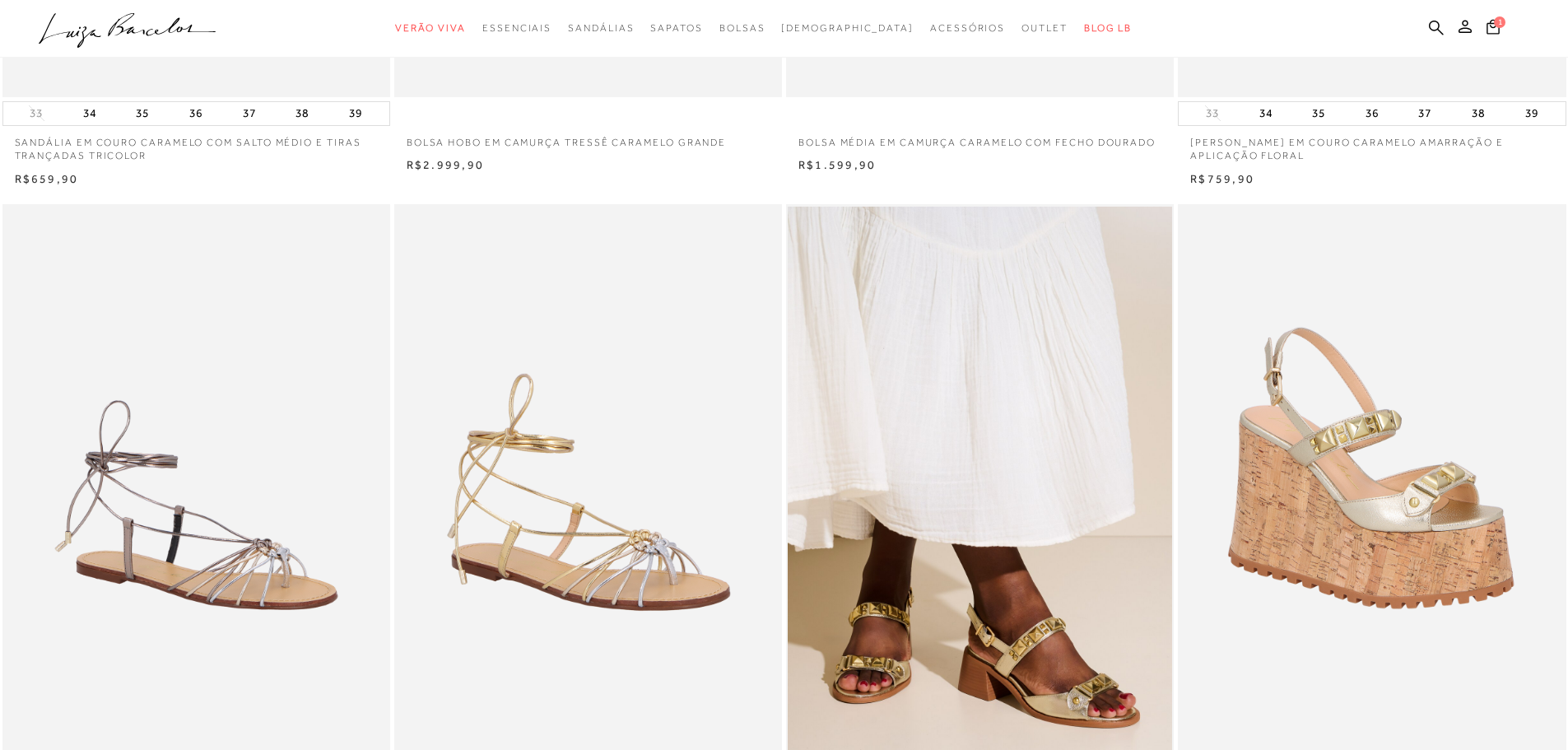
scroll to position [0, 0]
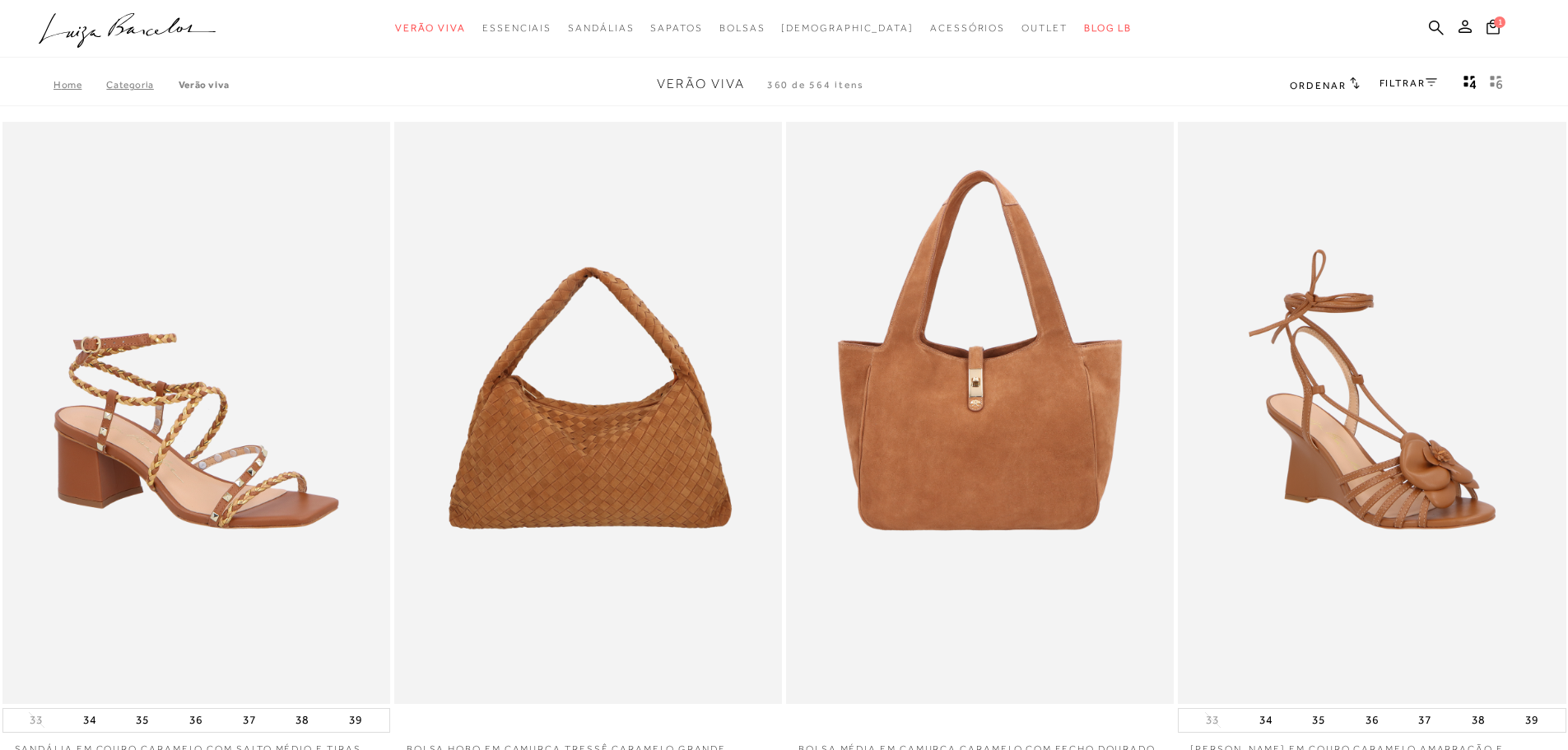
click at [1424, 25] on ul ".a{fill-rule:evenodd;} Verão Viva Em alta Favoritos das Influenciadoras Apostas…" at bounding box center [771, 28] width 1466 height 30
click at [1433, 27] on icon at bounding box center [1437, 28] width 15 height 16
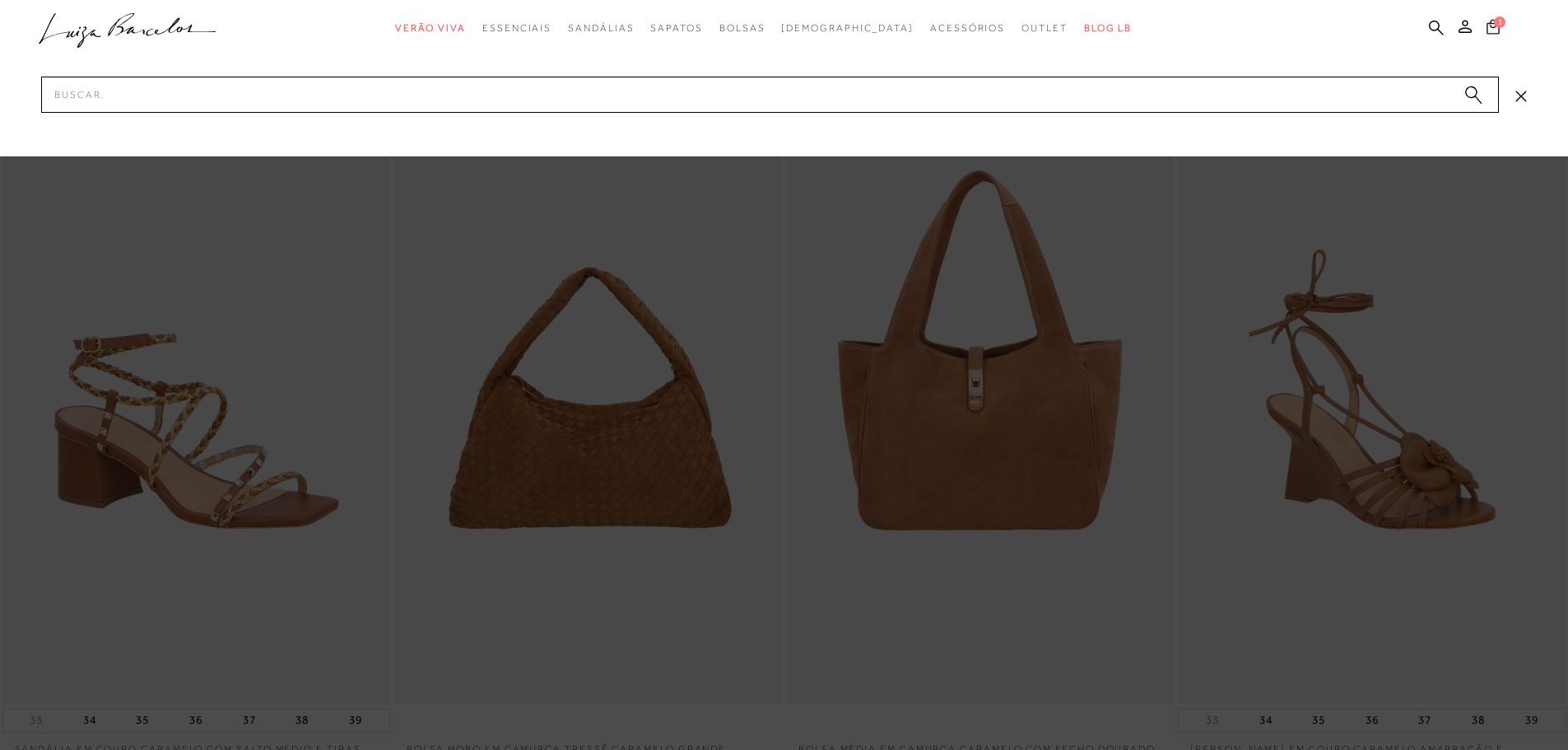
click at [1498, 18] on span "1" at bounding box center [1499, 23] width 12 height 12
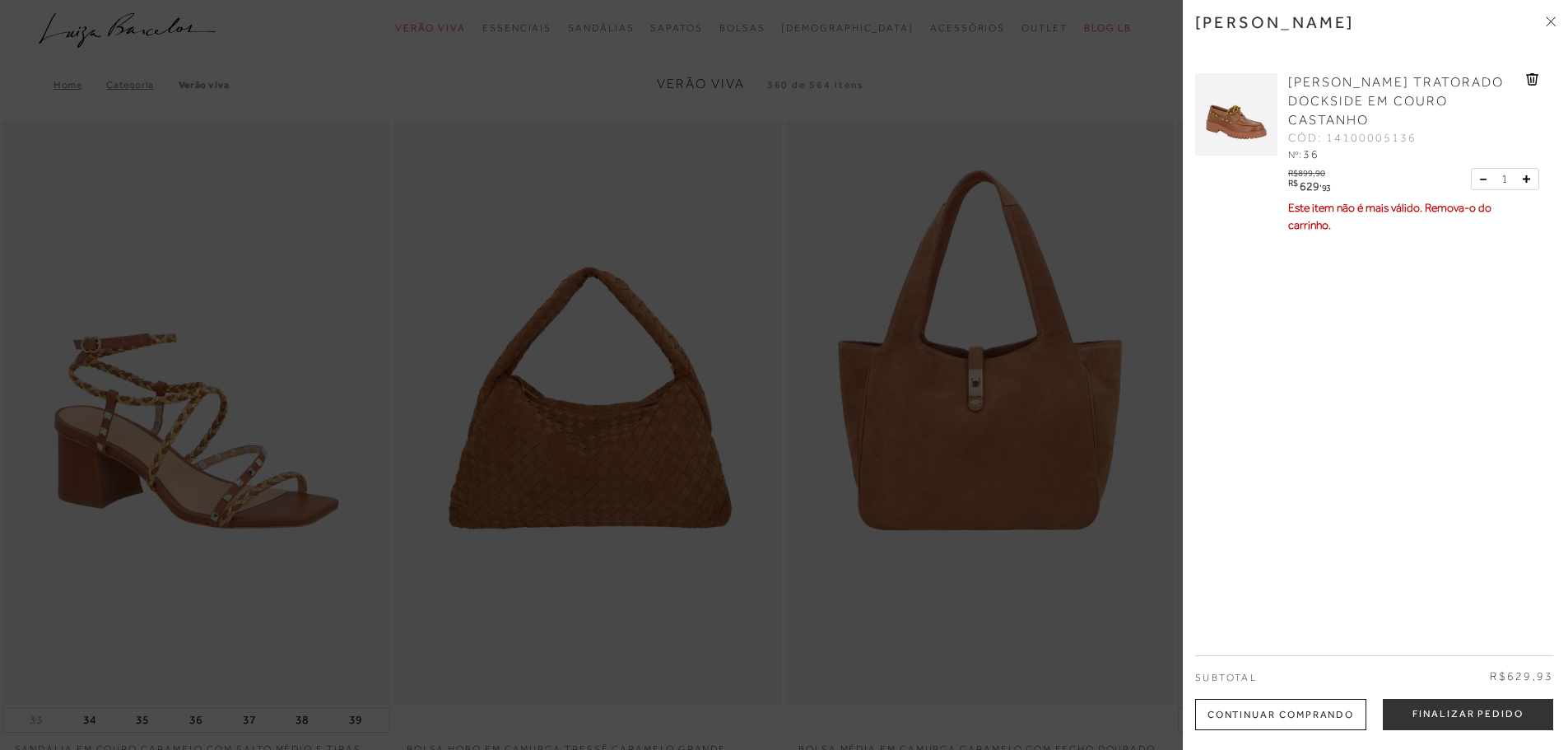
click at [1534, 77] on icon at bounding box center [1532, 80] width 13 height 13
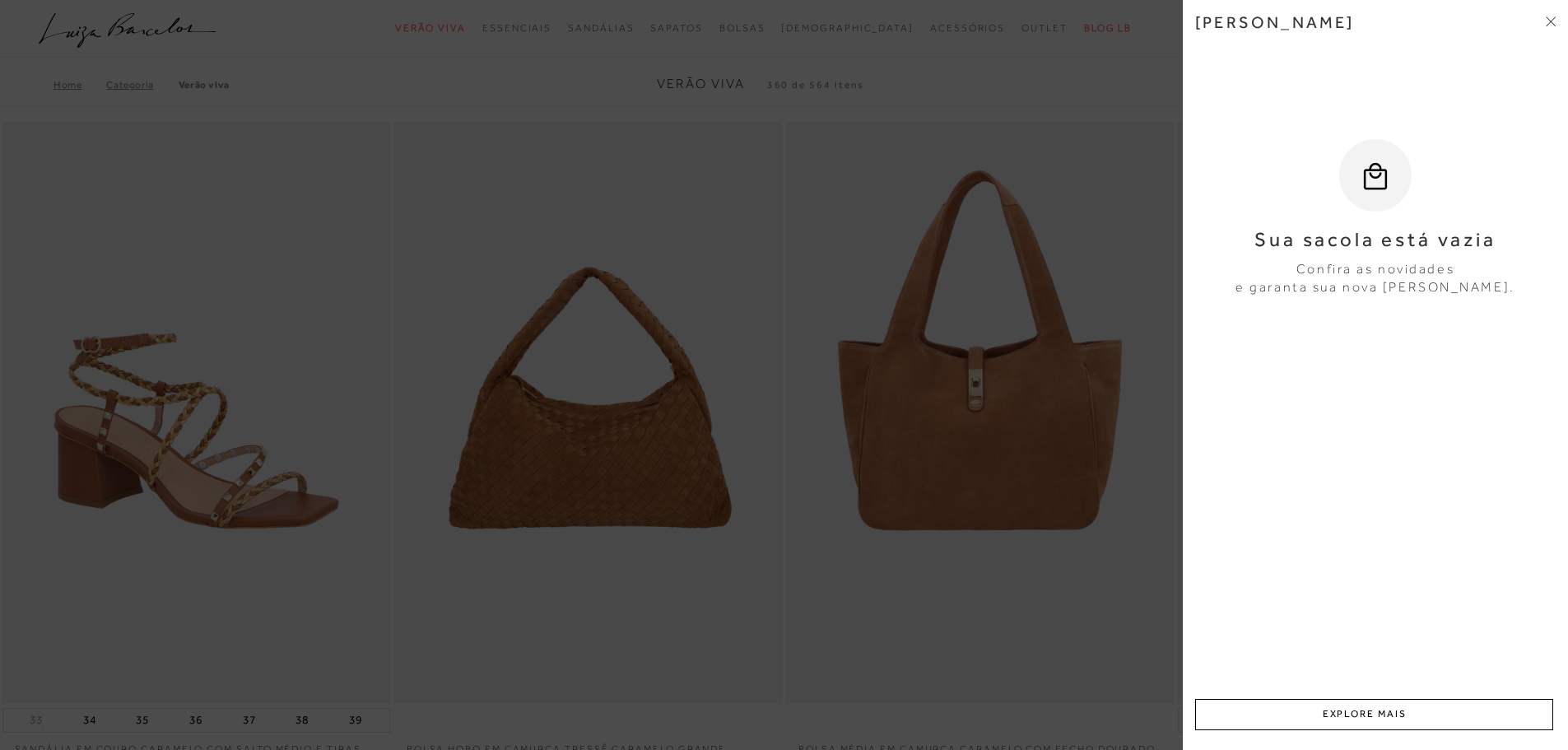
click at [1552, 18] on icon at bounding box center [1550, 22] width 10 height 10
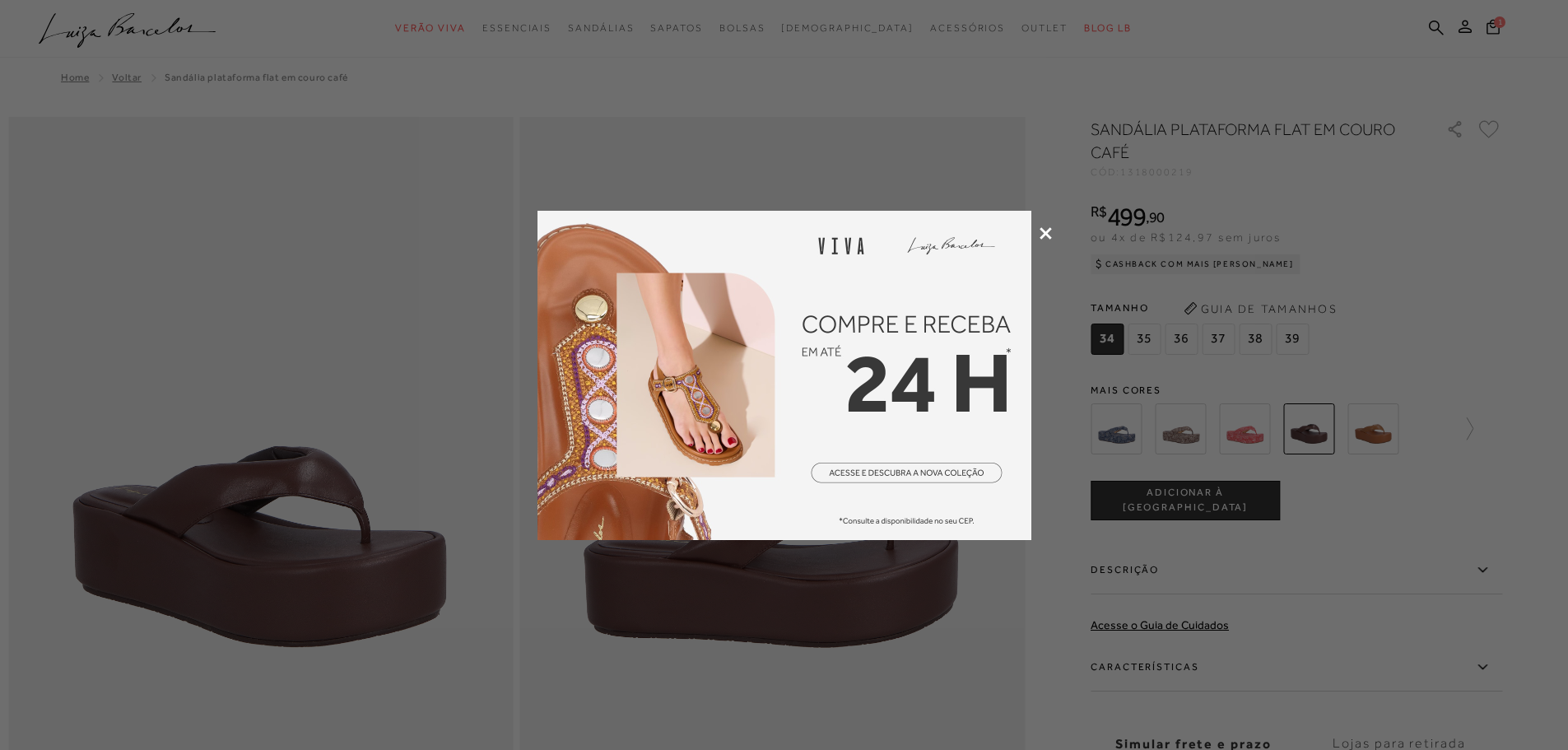
click at [1048, 229] on icon at bounding box center [1045, 234] width 13 height 13
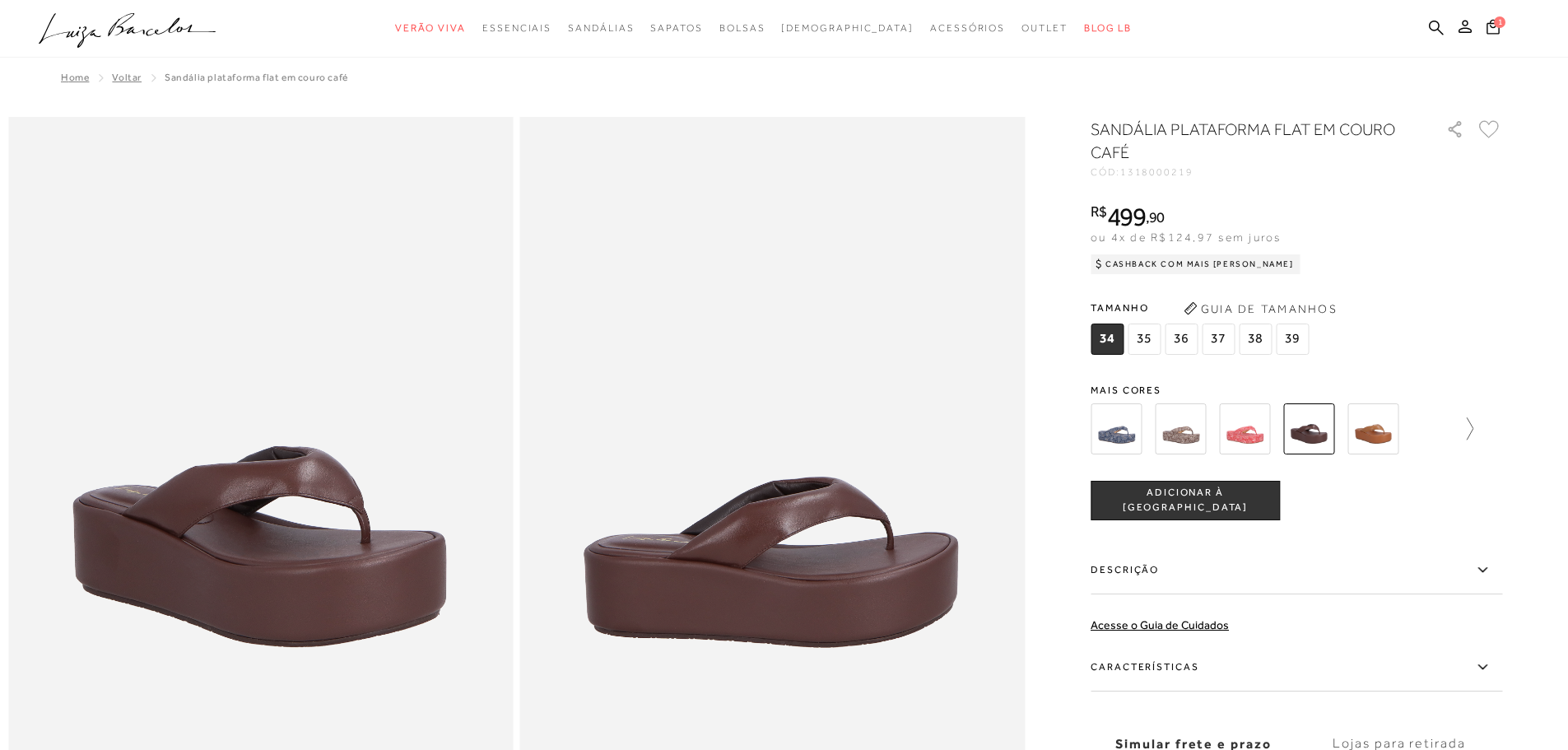
click at [1472, 428] on icon at bounding box center [1462, 429] width 23 height 23
click at [1345, 433] on img at bounding box center [1337, 429] width 51 height 51
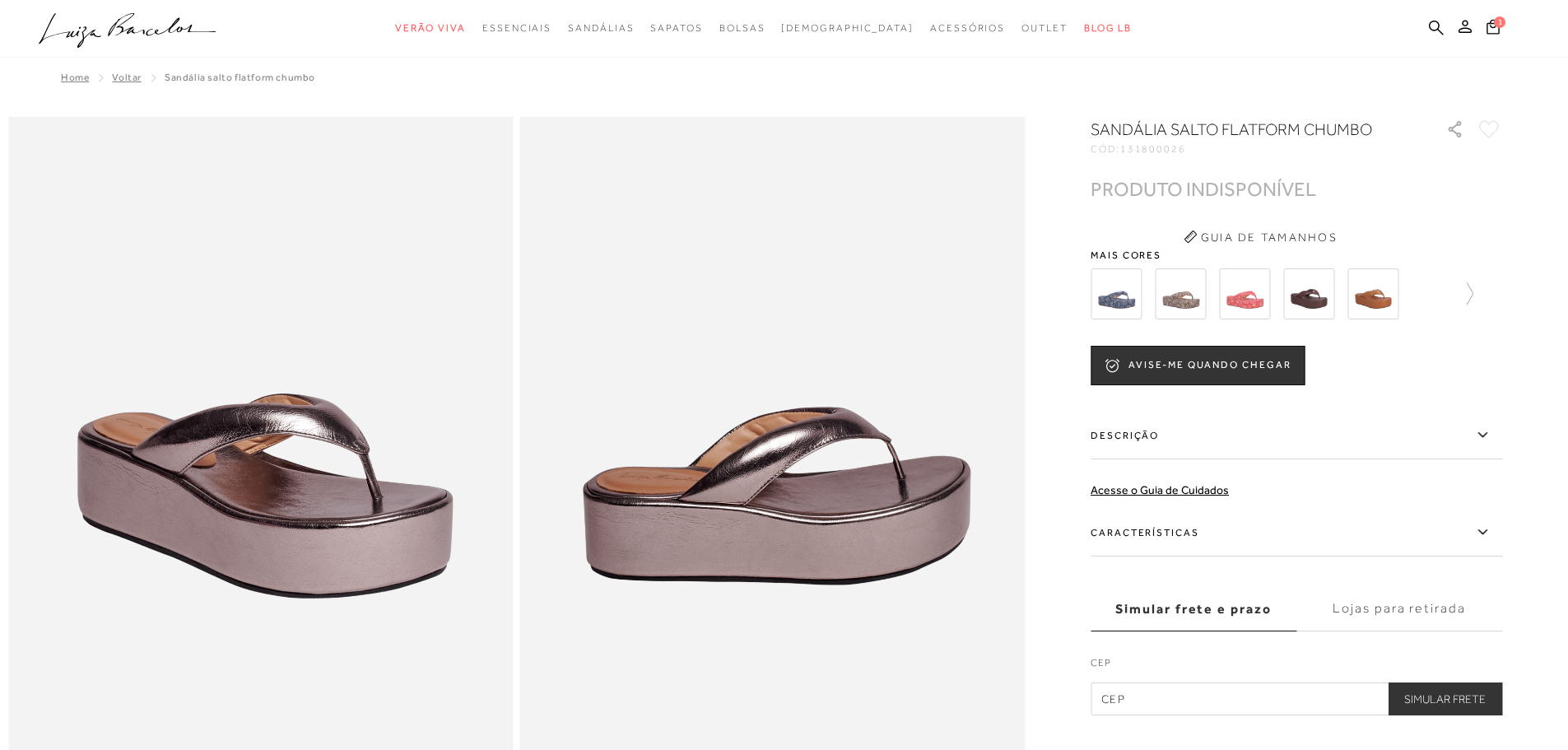
click at [1395, 299] on img at bounding box center [1372, 294] width 51 height 51
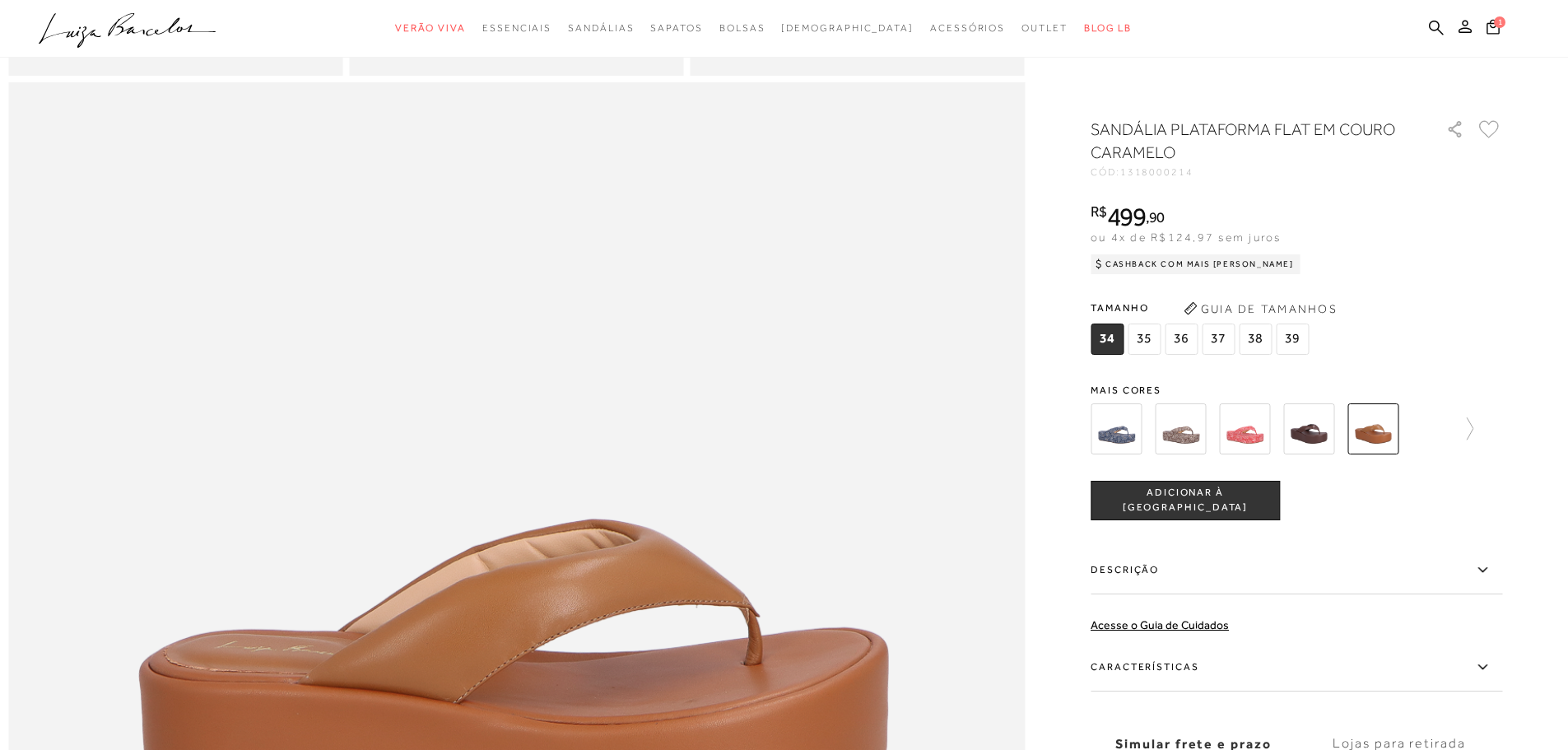
scroll to position [1318, 0]
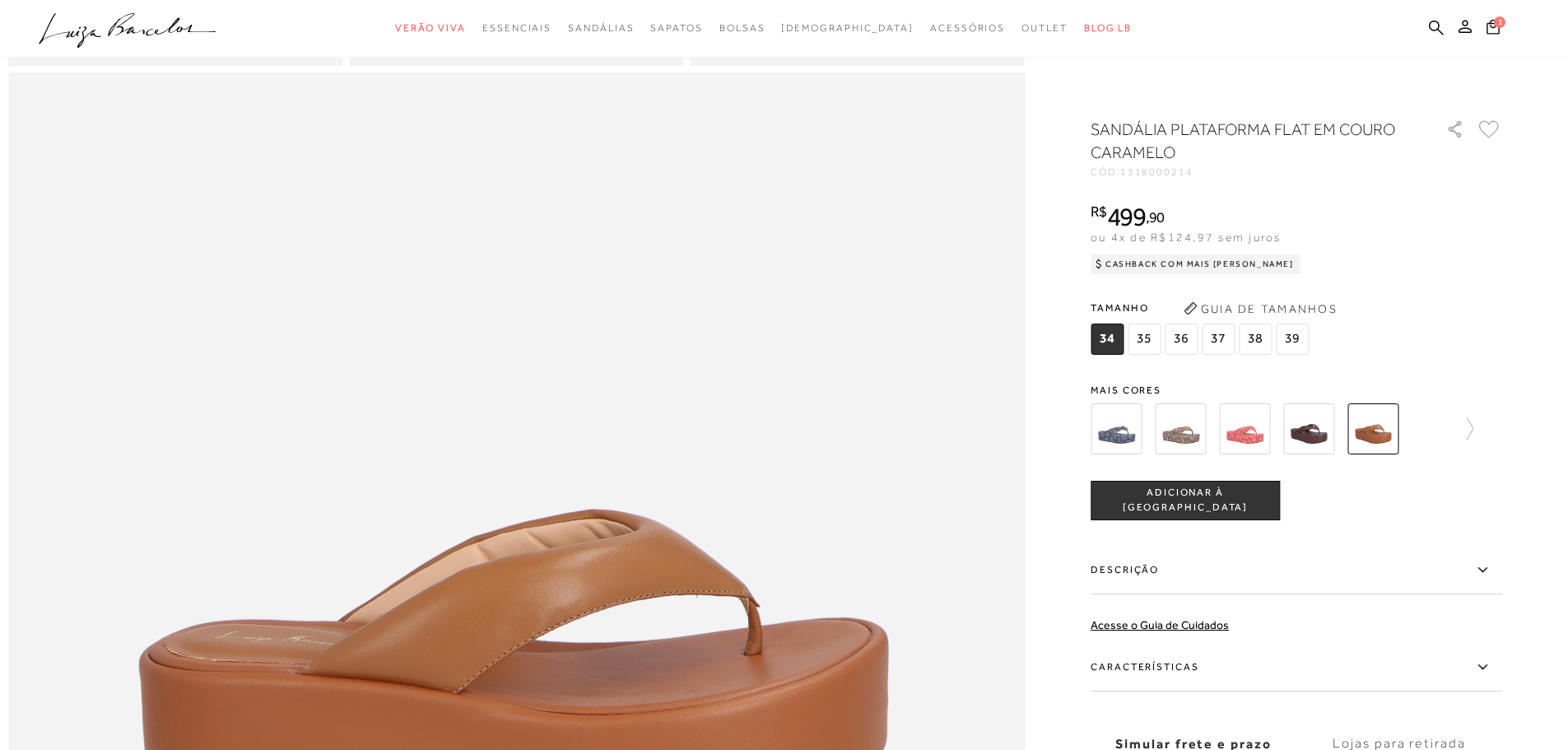
click at [1192, 340] on span "36" at bounding box center [1181, 339] width 33 height 31
click at [1207, 498] on span "ADICIONAR À [GEOGRAPHIC_DATA]" at bounding box center [1185, 500] width 187 height 28
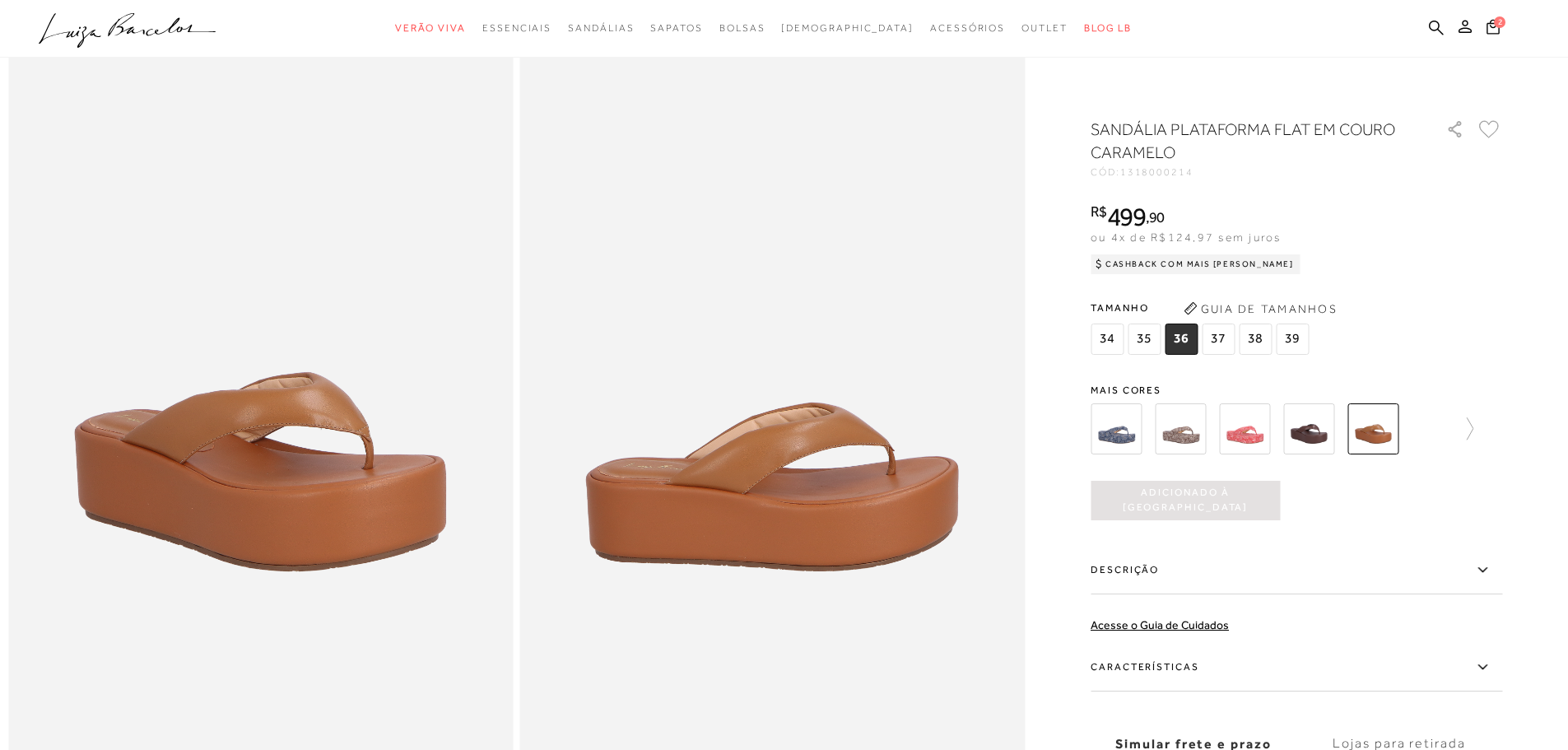
scroll to position [0, 0]
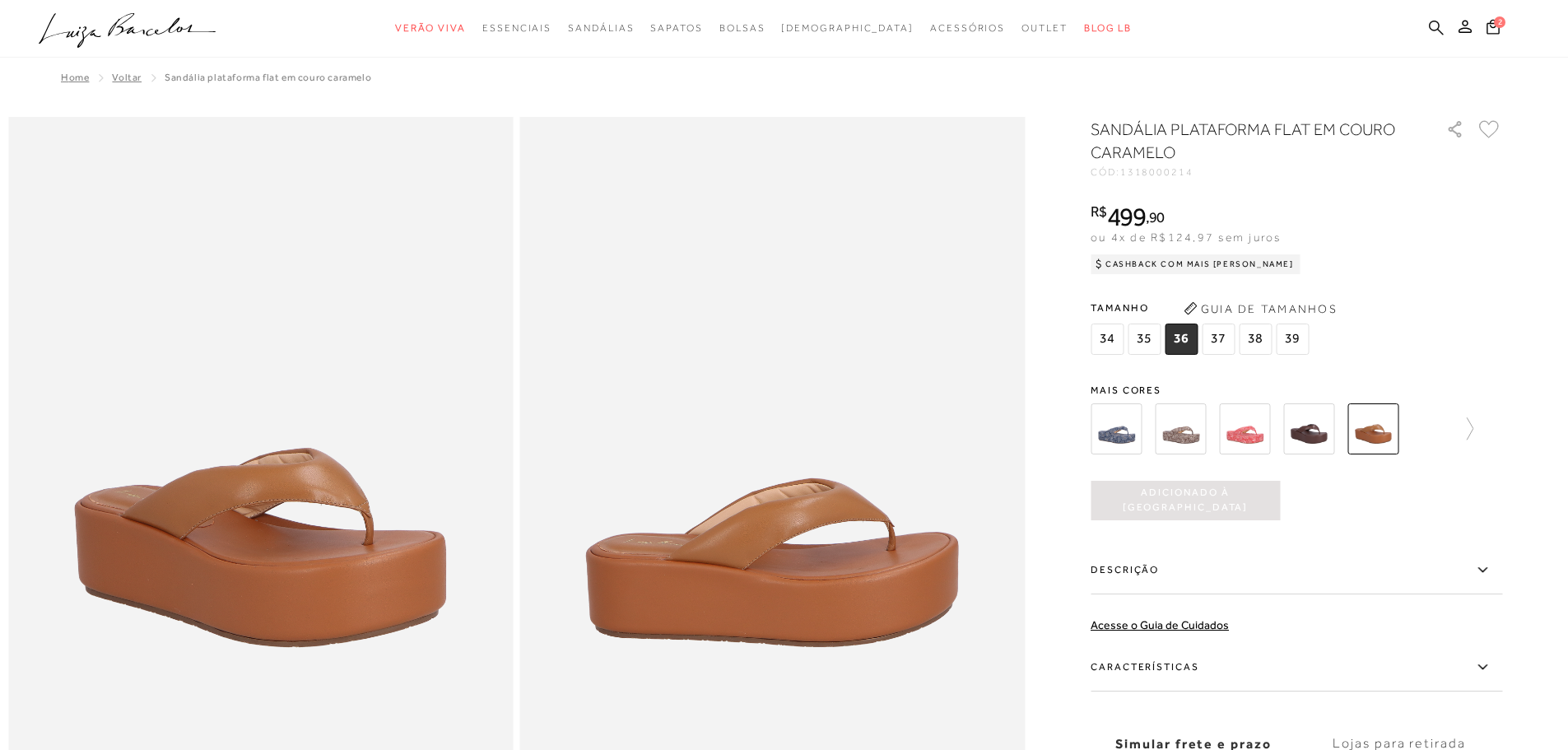
click at [1439, 29] on icon at bounding box center [1437, 28] width 15 height 15
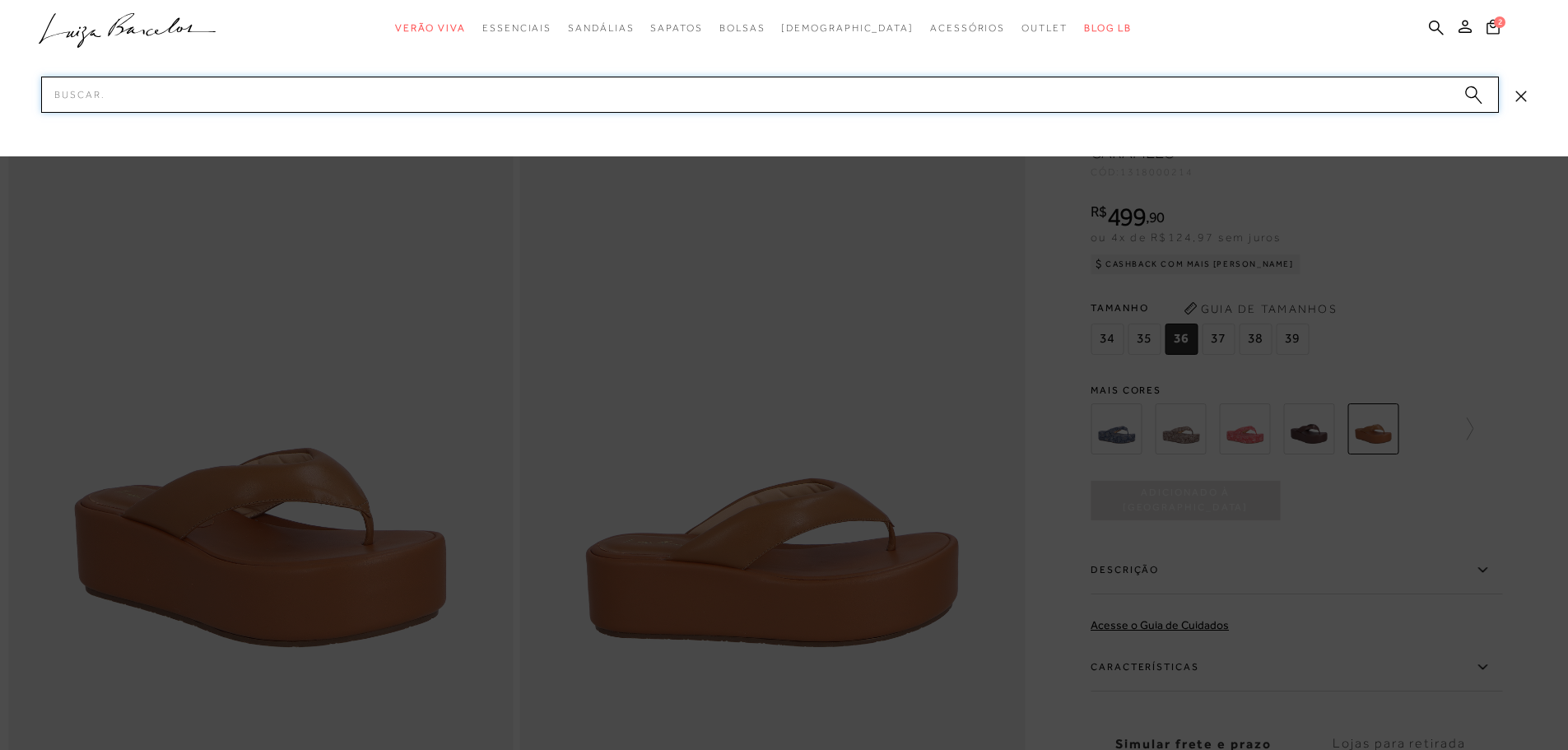
click at [1002, 105] on input "Pesquisar" at bounding box center [770, 94] width 1458 height 36
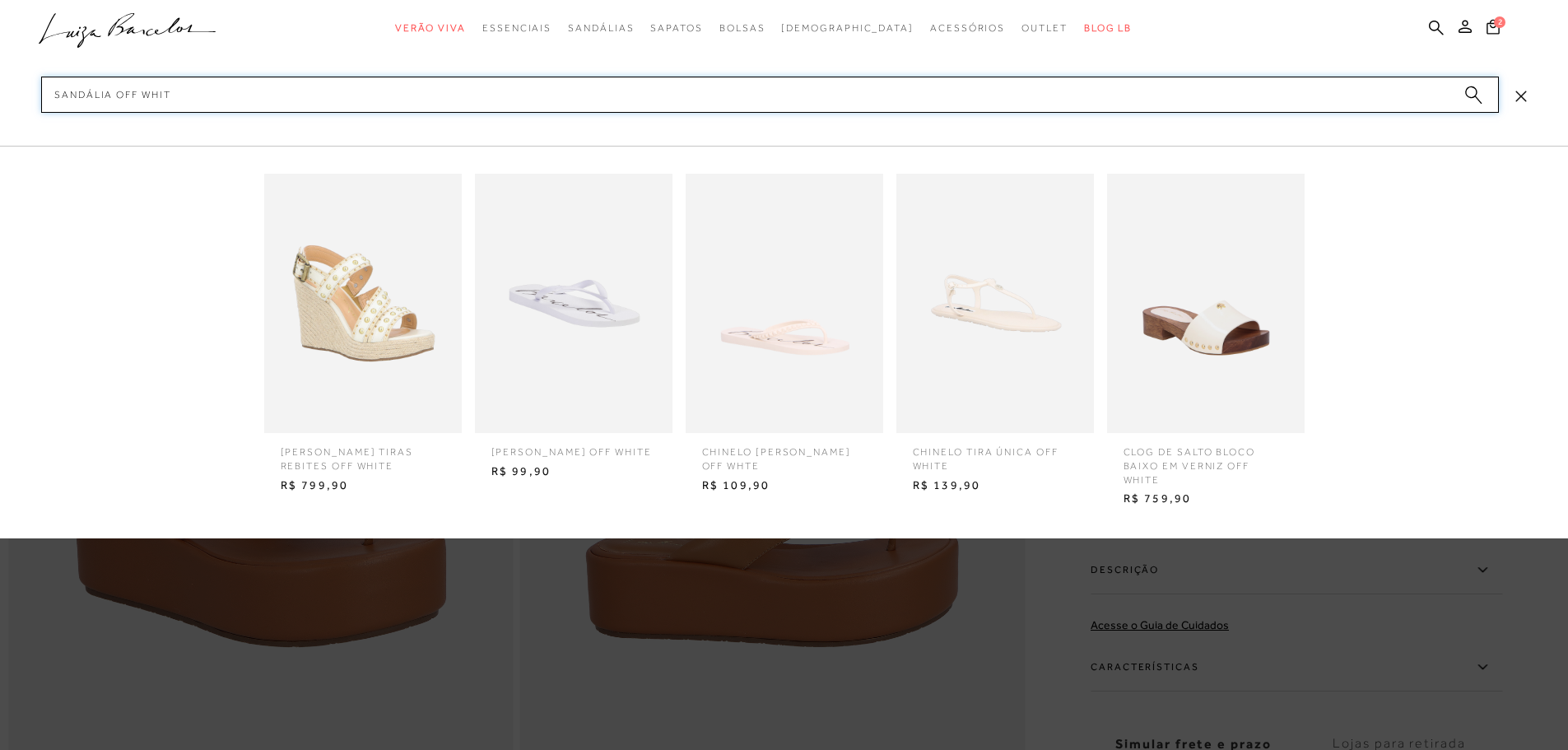
type input "sandália off white"
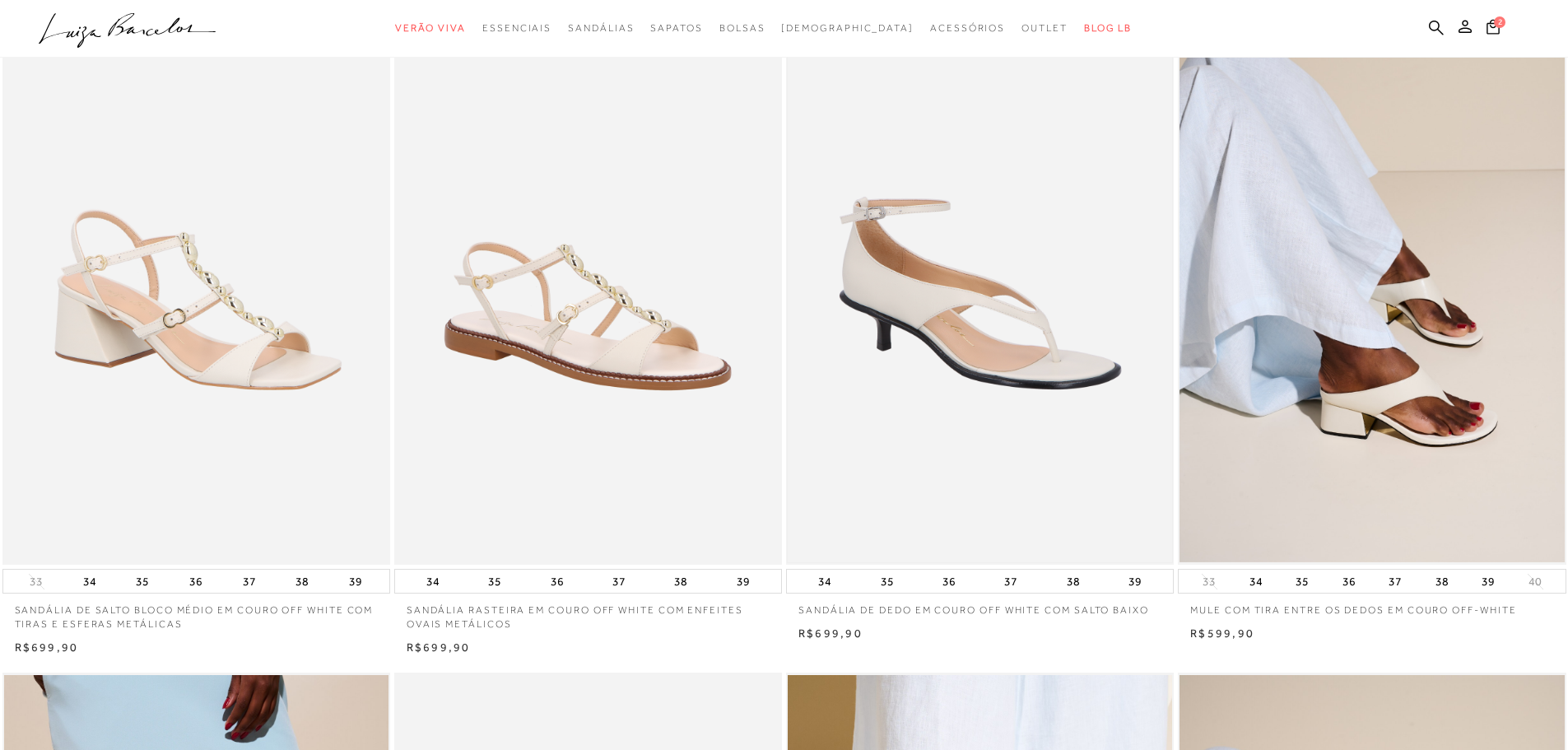
click at [882, 307] on img at bounding box center [979, 275] width 384 height 578
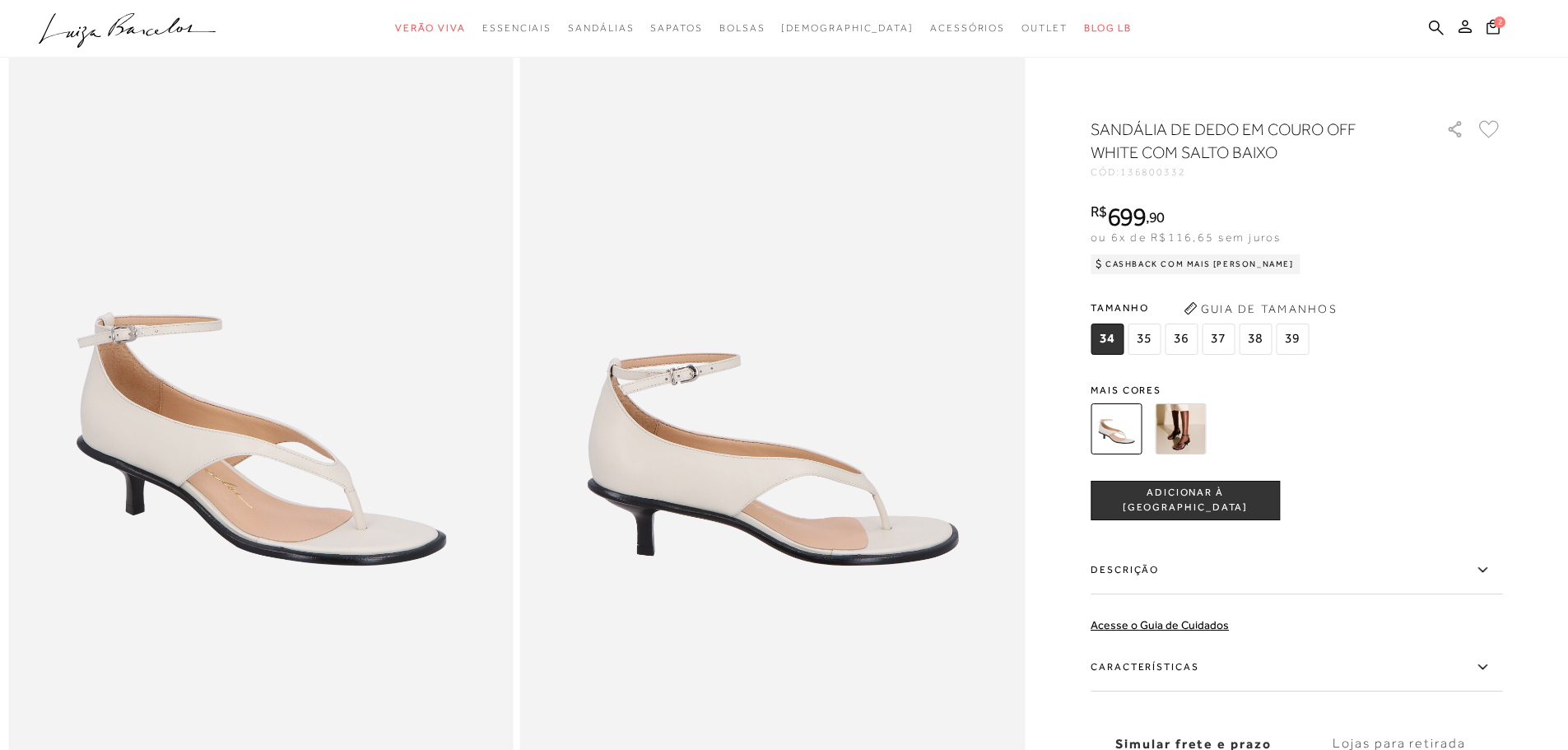
click at [1196, 425] on img at bounding box center [1180, 429] width 51 height 51
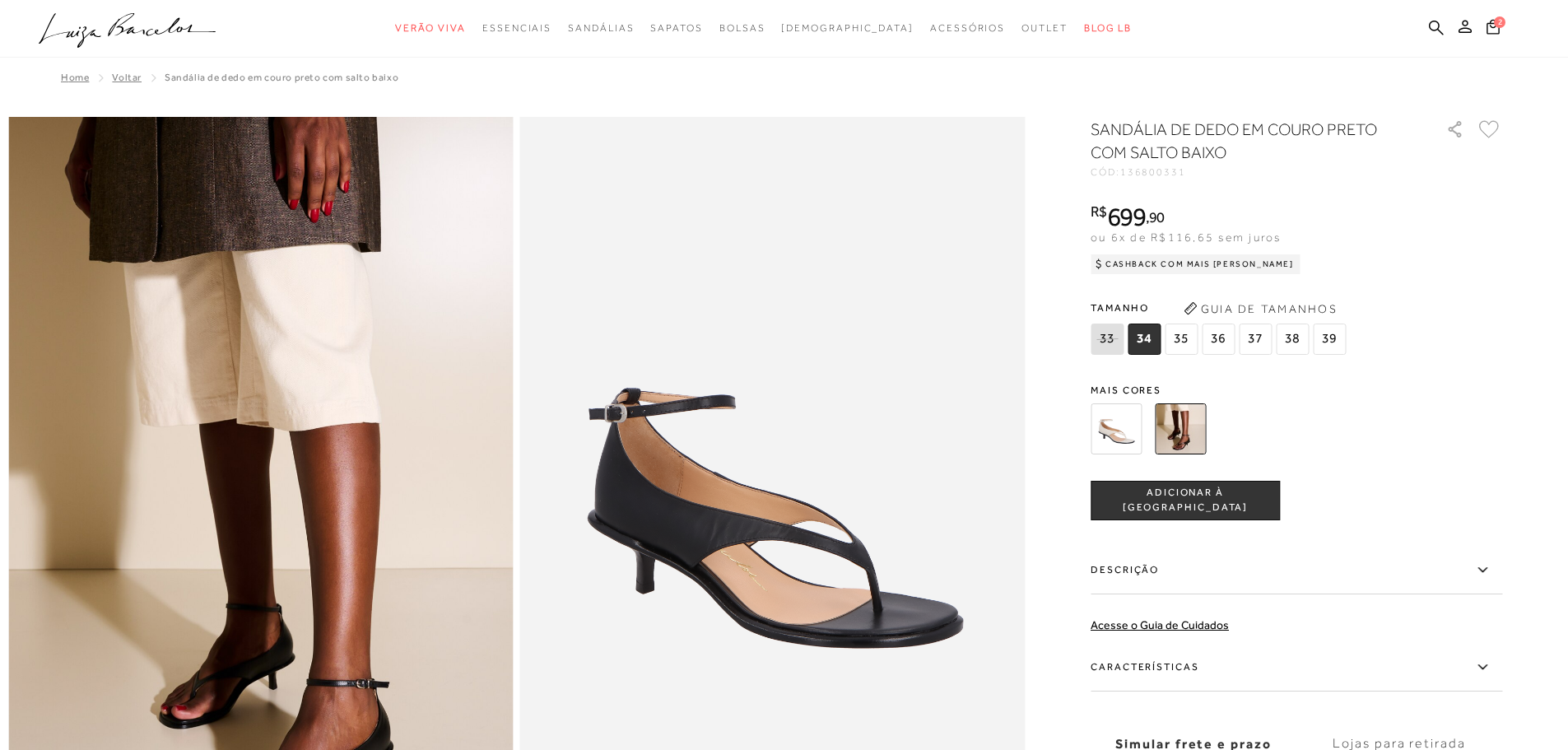
scroll to position [247, 0]
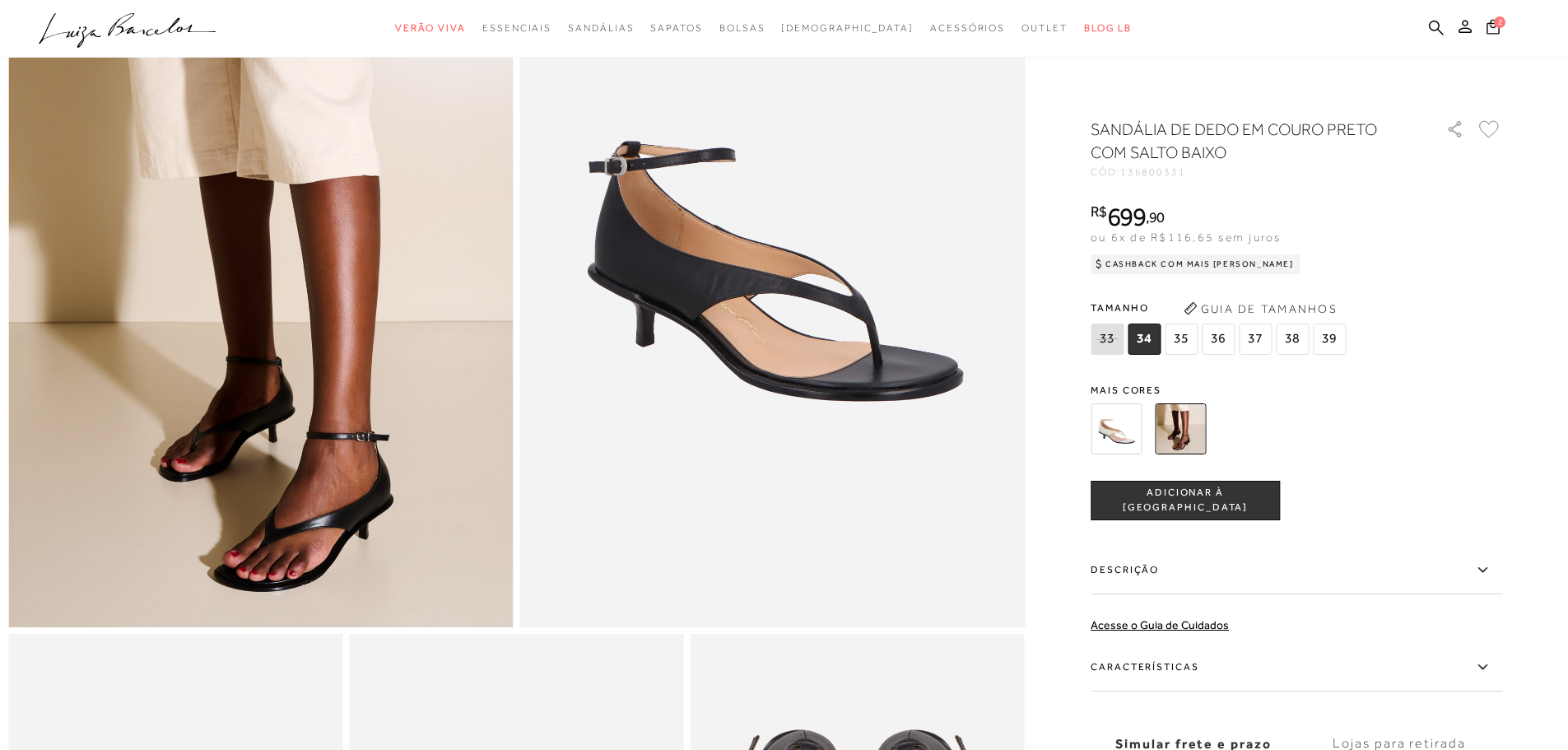
click at [1130, 421] on img at bounding box center [1115, 429] width 51 height 51
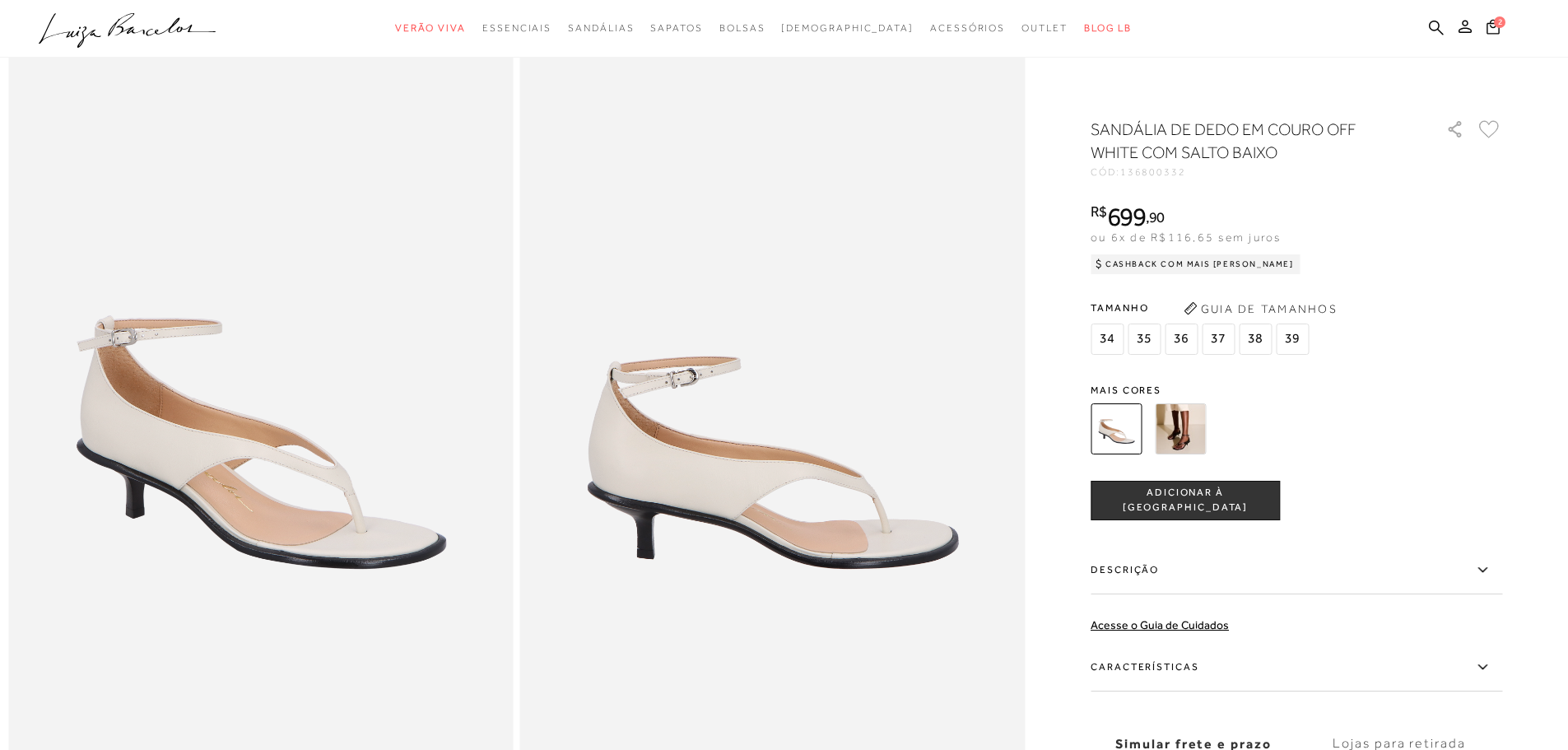
scroll to position [82, 0]
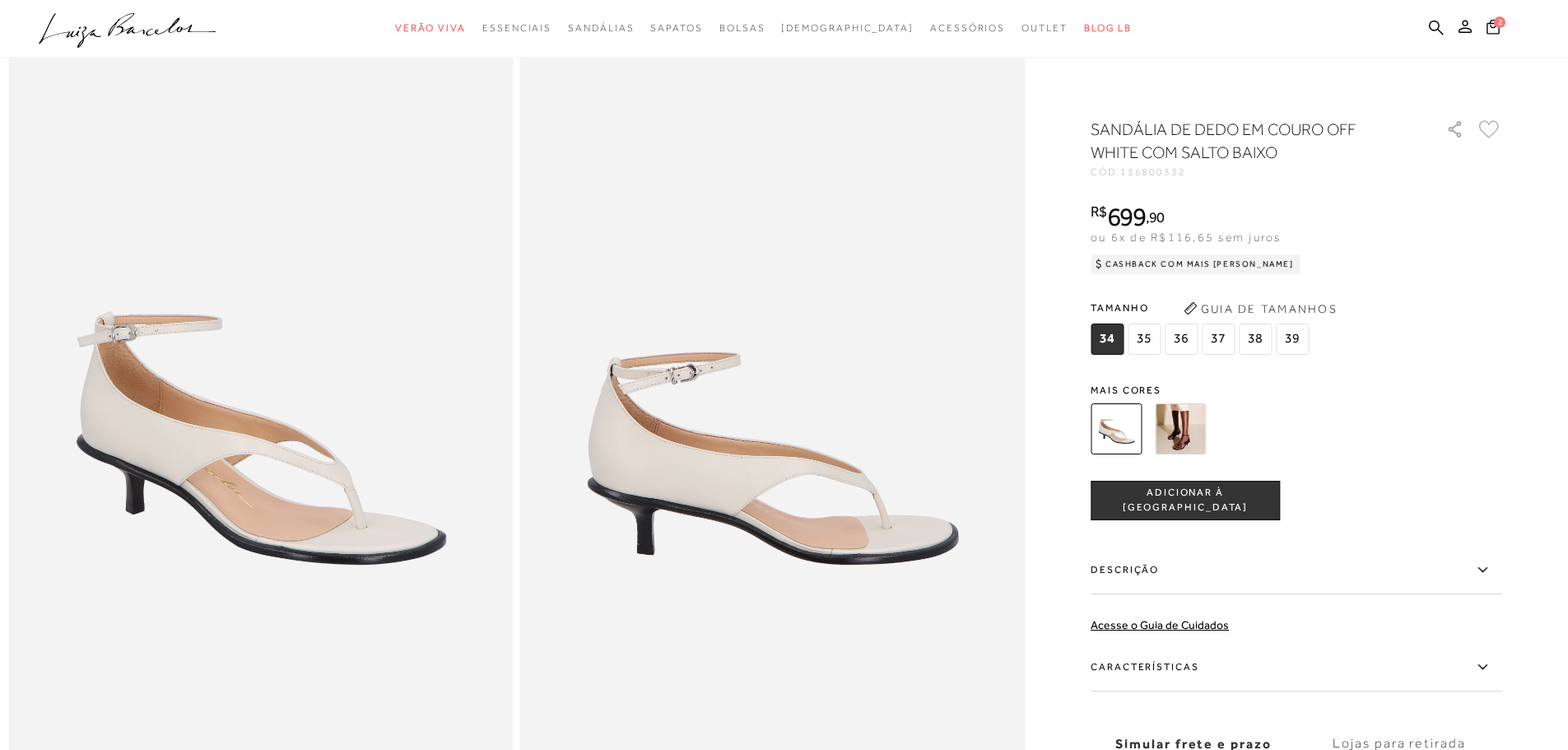
click at [1185, 335] on span "36" at bounding box center [1181, 339] width 33 height 31
click at [1164, 505] on span "ADICIONAR À [GEOGRAPHIC_DATA]" at bounding box center [1185, 500] width 187 height 28
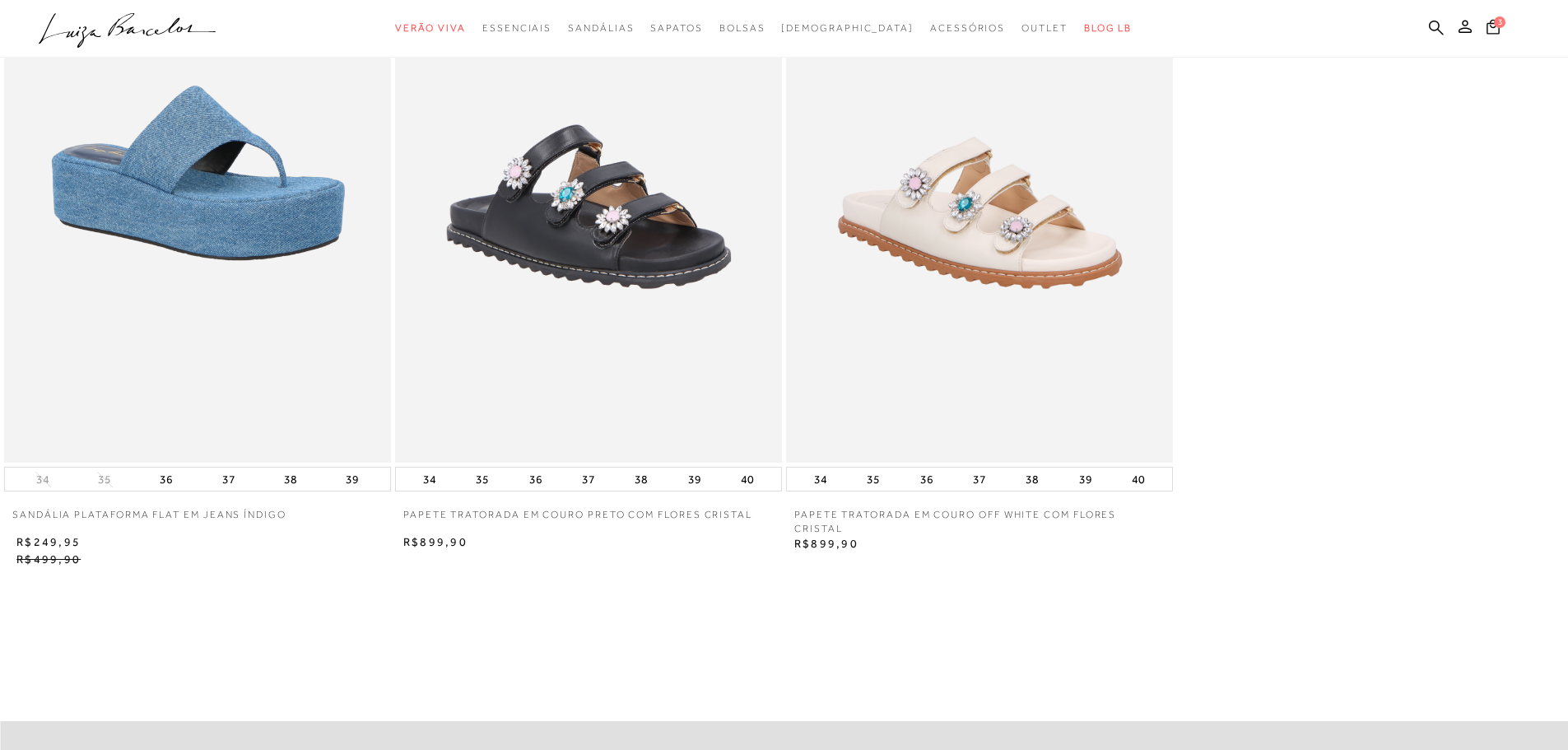
scroll to position [3376, 0]
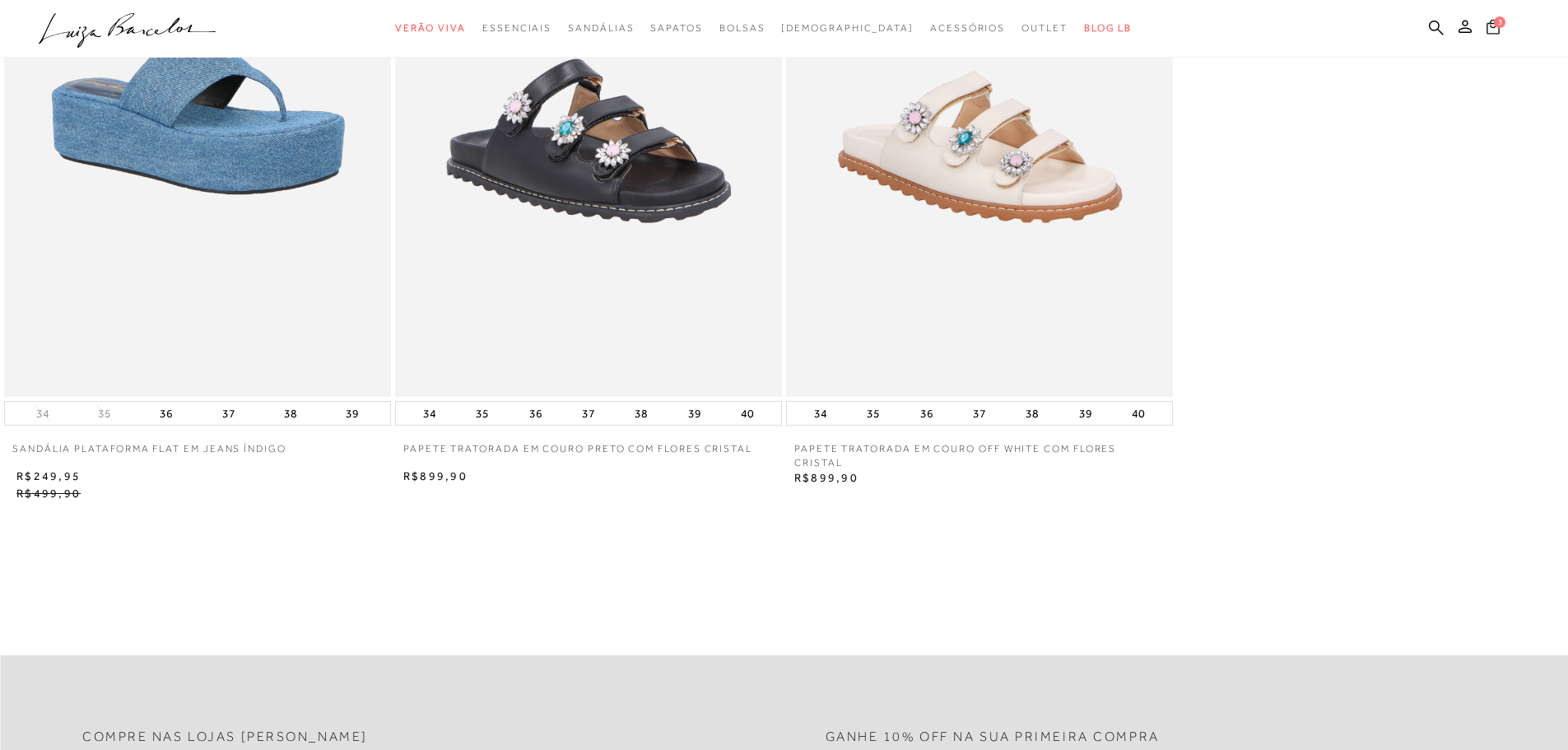
click at [1495, 24] on span "3" at bounding box center [1499, 23] width 12 height 12
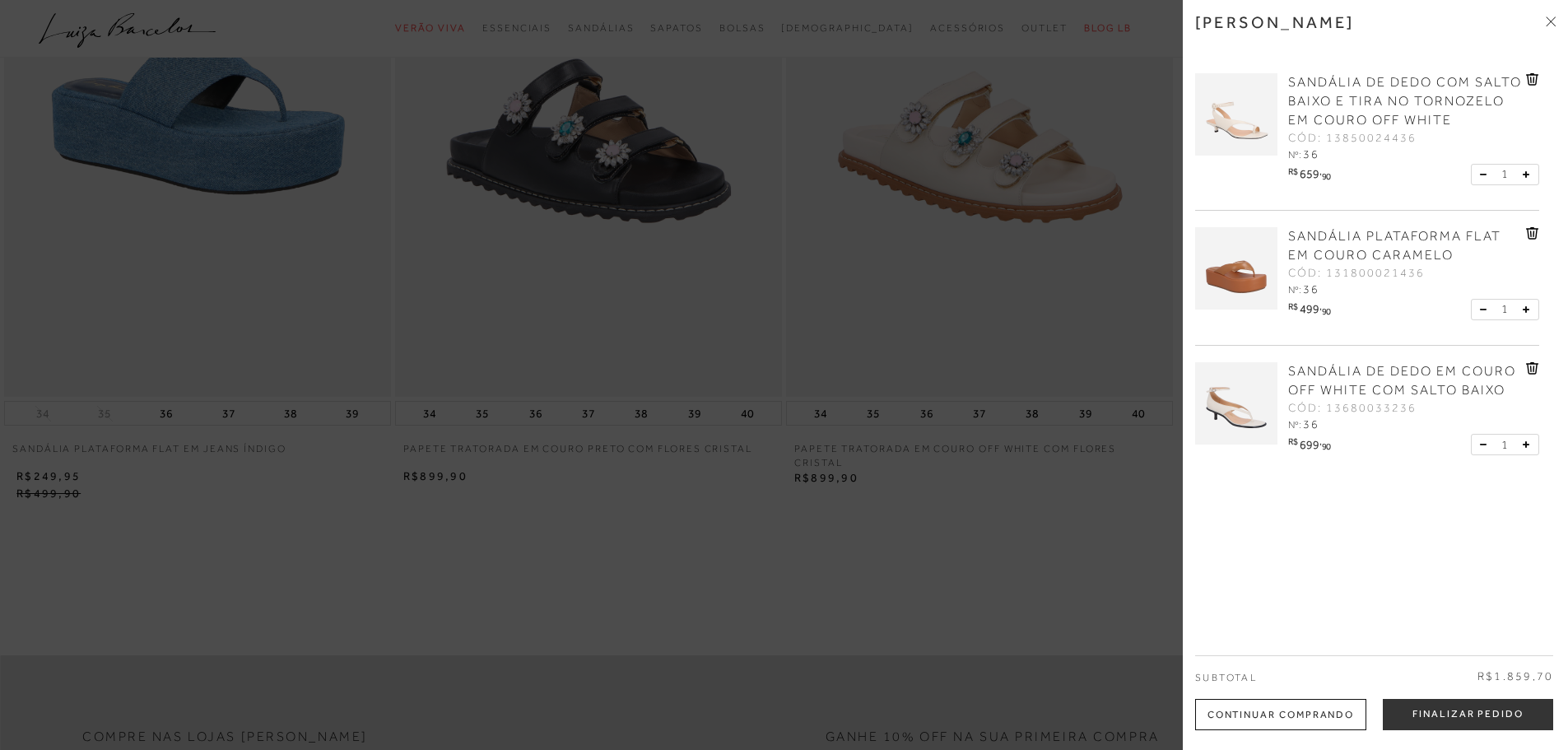
click at [1548, 22] on icon at bounding box center [1550, 22] width 10 height 10
